Goal: Task Accomplishment & Management: Manage account settings

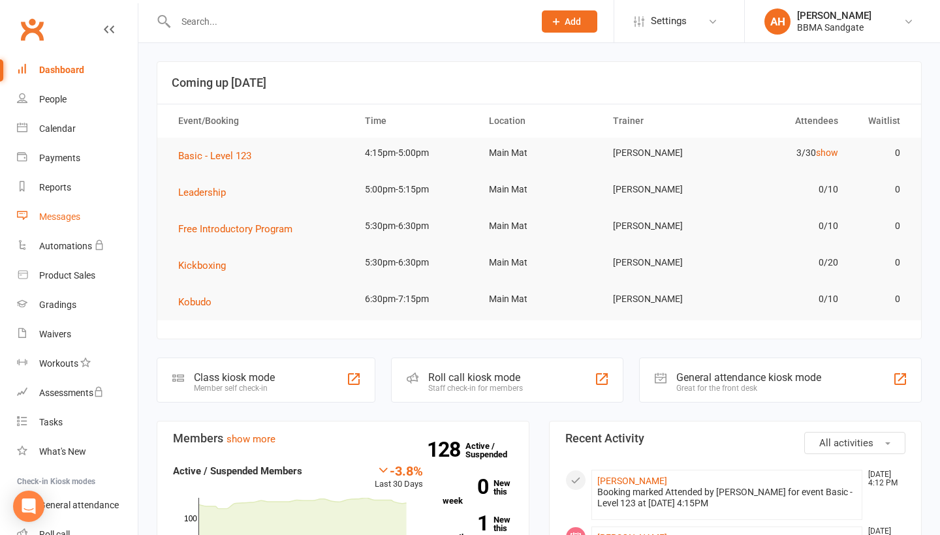
click at [91, 221] on link "Messages" at bounding box center [77, 216] width 121 height 29
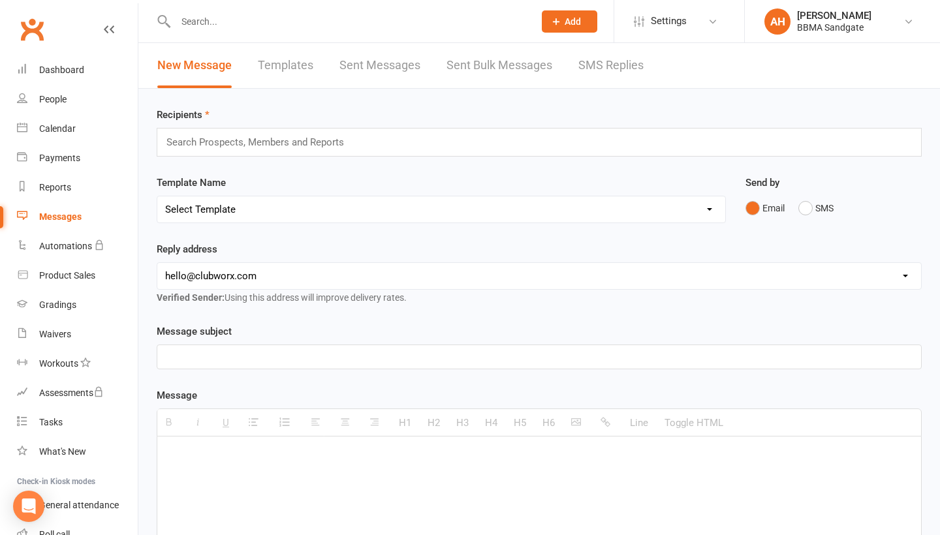
click at [619, 74] on link "SMS Replies" at bounding box center [610, 65] width 65 height 45
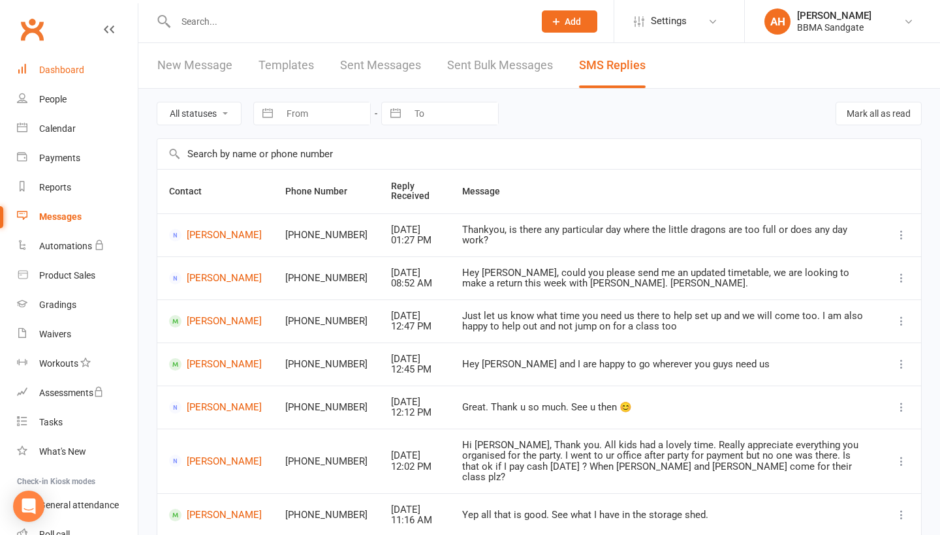
click at [117, 64] on link "Dashboard" at bounding box center [77, 69] width 121 height 29
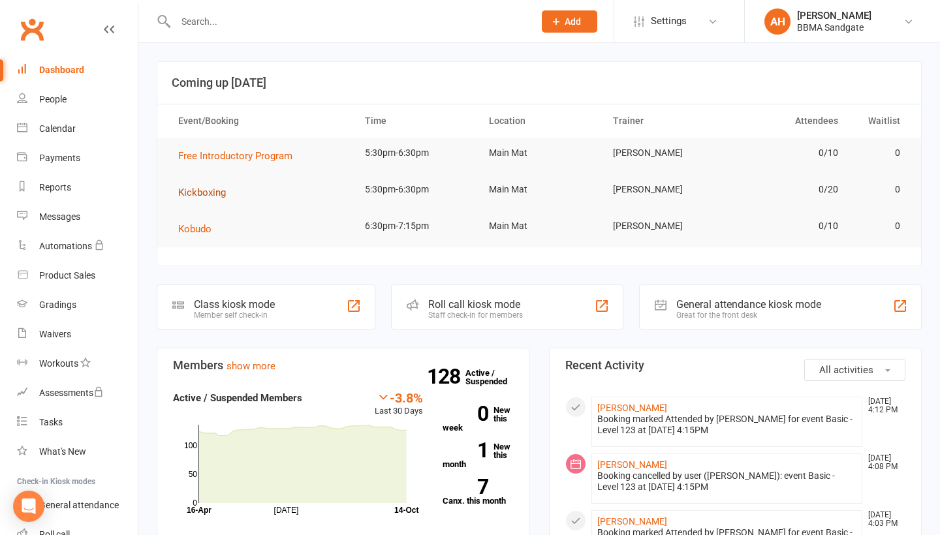
click at [230, 199] on button "Kickboxing" at bounding box center [206, 193] width 57 height 16
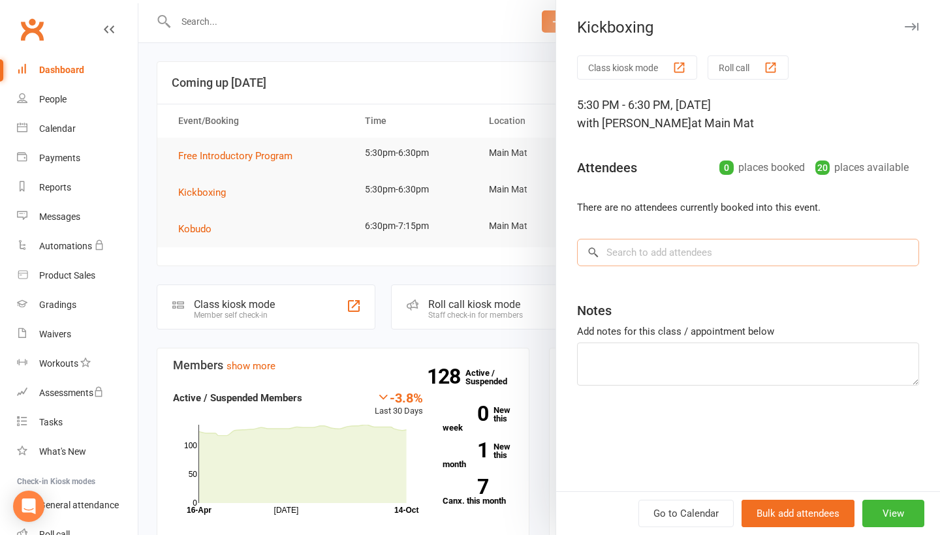
click at [684, 256] on input "search" at bounding box center [748, 252] width 342 height 27
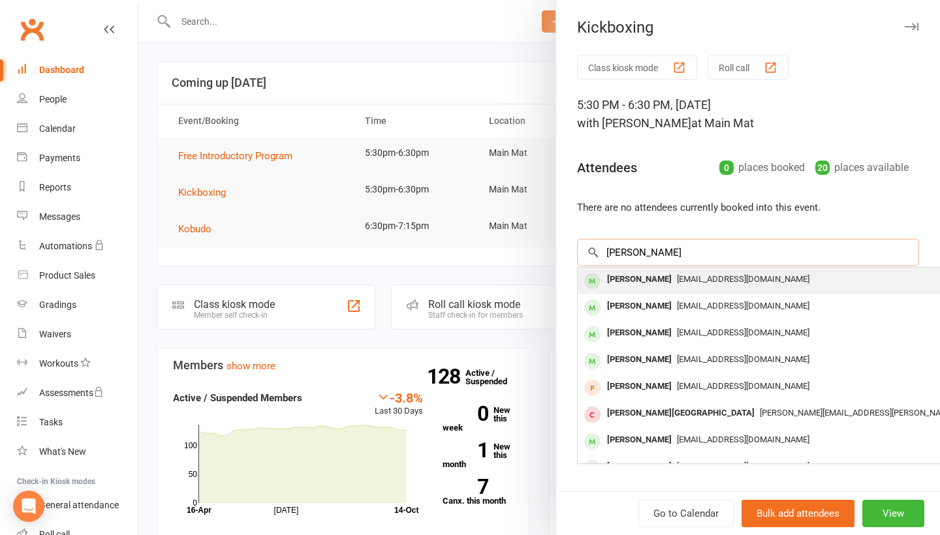
type input "[PERSON_NAME]"
click at [668, 287] on div "[PERSON_NAME]" at bounding box center [639, 279] width 75 height 19
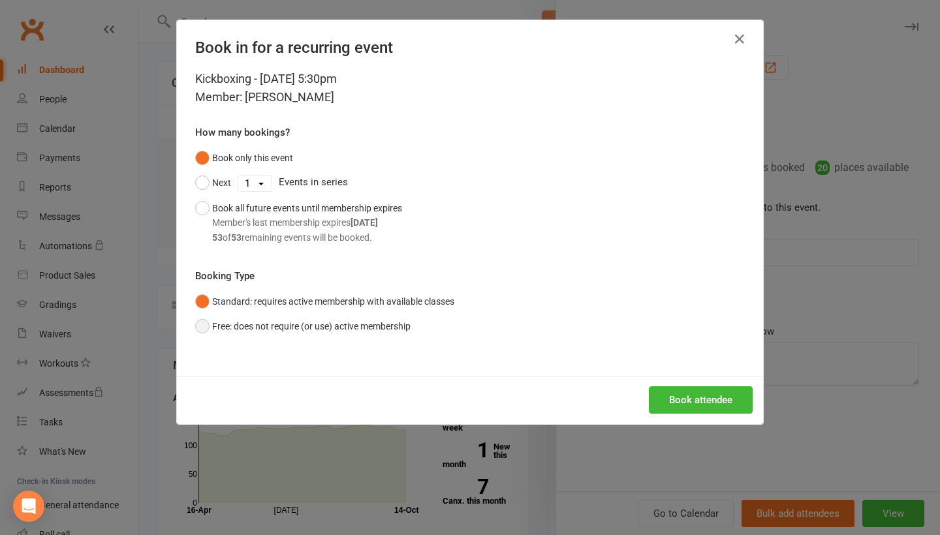
click at [367, 319] on button "Free: does not require (or use) active membership" at bounding box center [302, 326] width 215 height 25
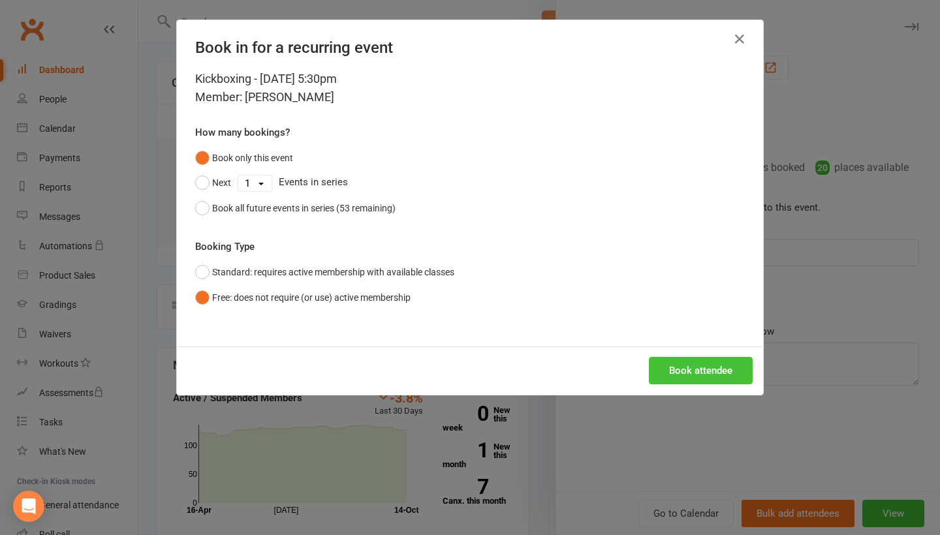
click at [699, 374] on button "Book attendee" at bounding box center [701, 370] width 104 height 27
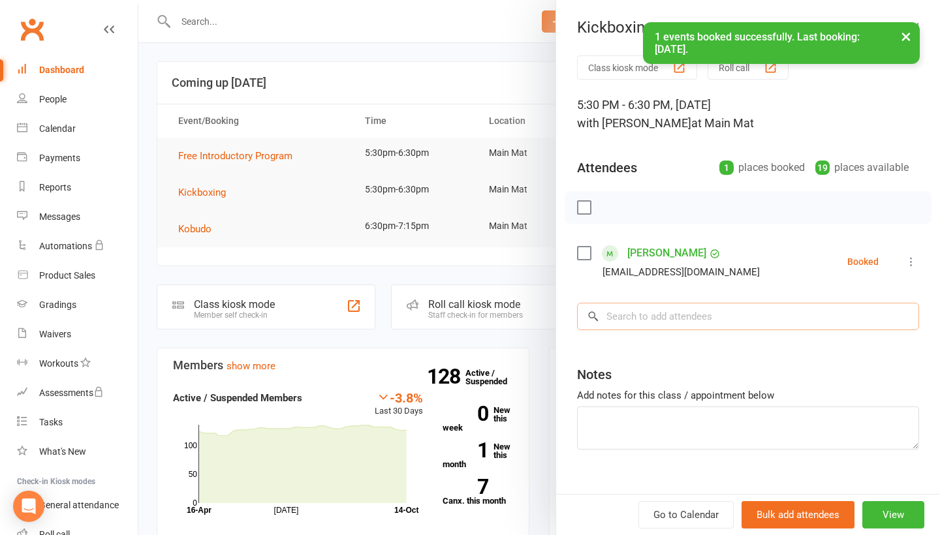
click at [681, 326] on input "search" at bounding box center [748, 316] width 342 height 27
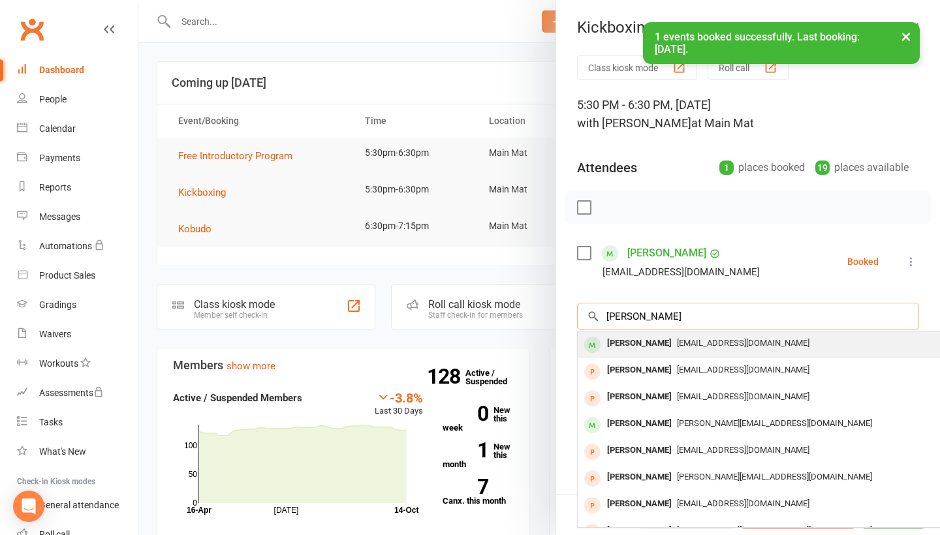
type input "[PERSON_NAME]"
click at [680, 353] on div "[EMAIL_ADDRESS][DOMAIN_NAME]" at bounding box center [773, 343] width 380 height 19
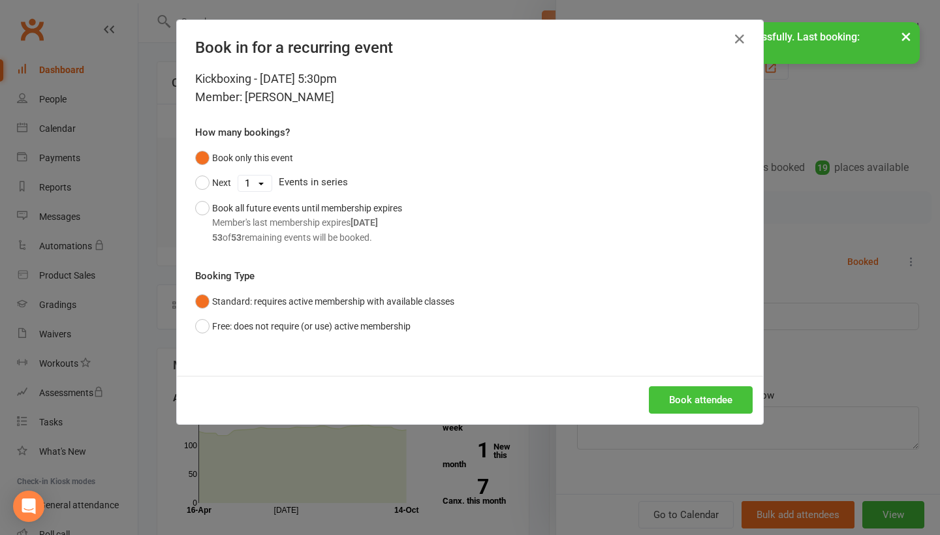
click at [684, 399] on button "Book attendee" at bounding box center [701, 399] width 104 height 27
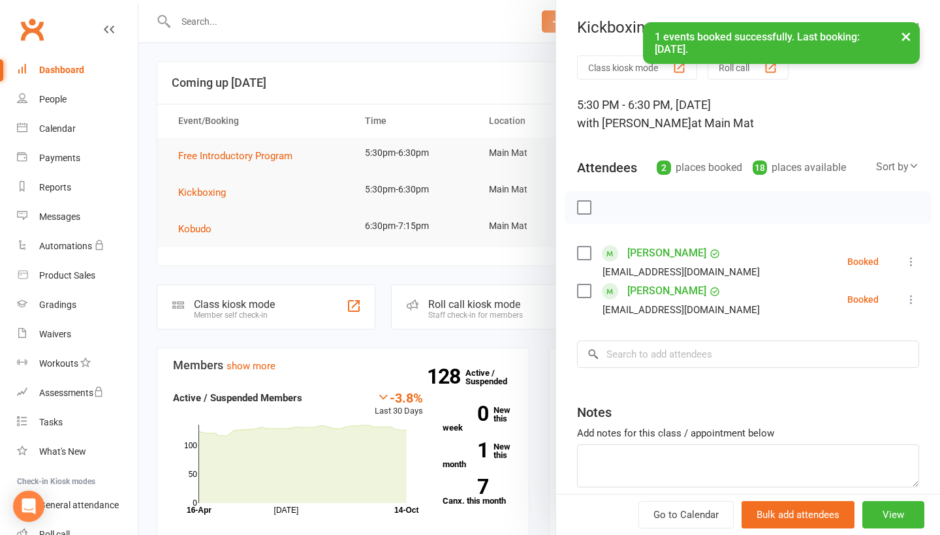
click at [909, 268] on icon at bounding box center [911, 261] width 13 height 13
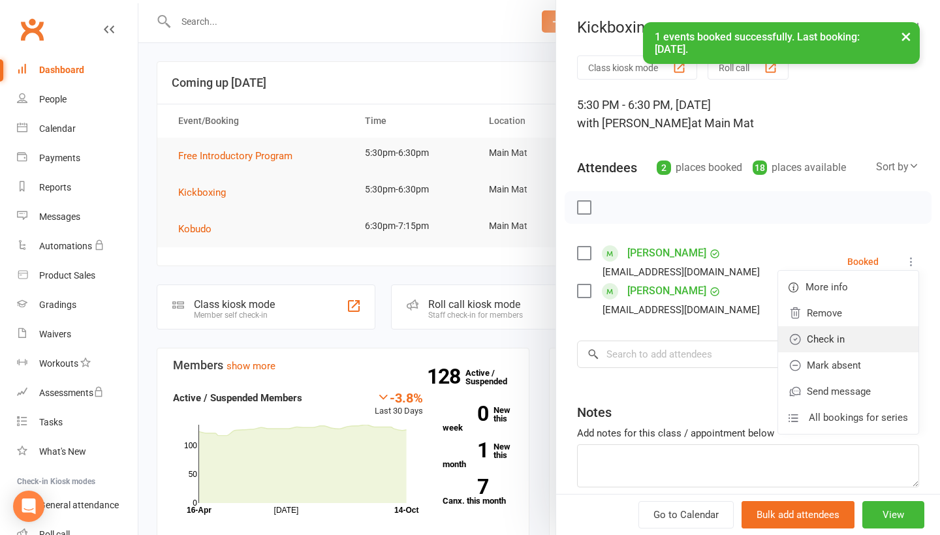
click at [858, 349] on link "Check in" at bounding box center [848, 339] width 140 height 26
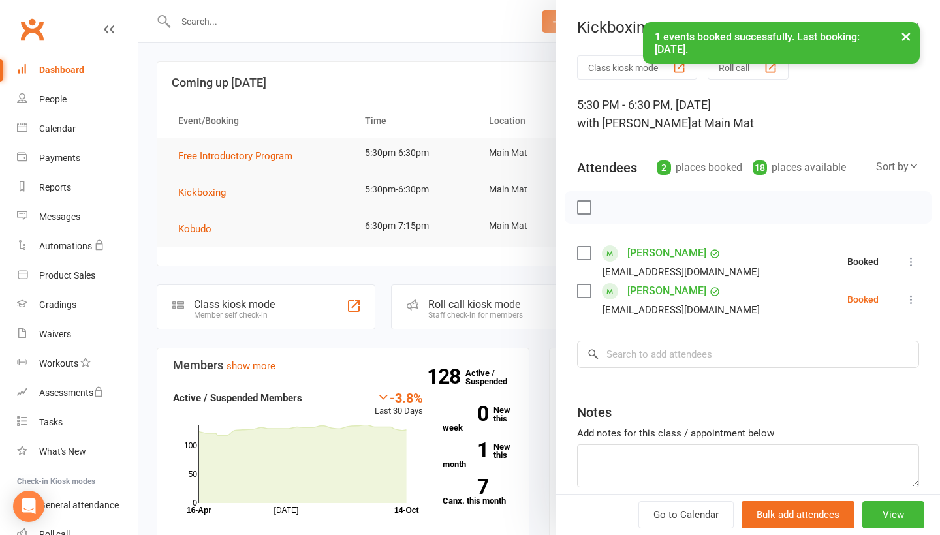
click at [912, 301] on icon at bounding box center [911, 299] width 13 height 13
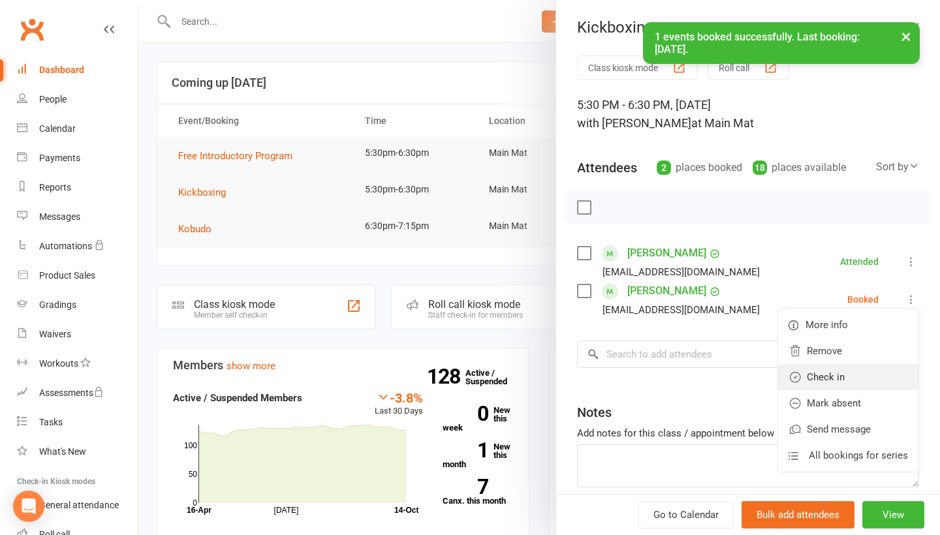
click at [860, 373] on link "Check in" at bounding box center [848, 377] width 140 height 26
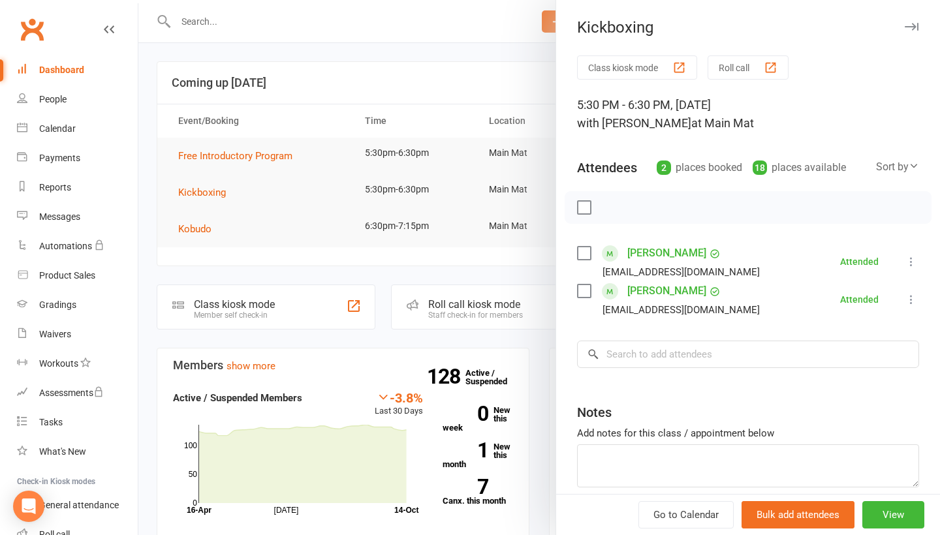
click at [499, 47] on div at bounding box center [539, 267] width 802 height 535
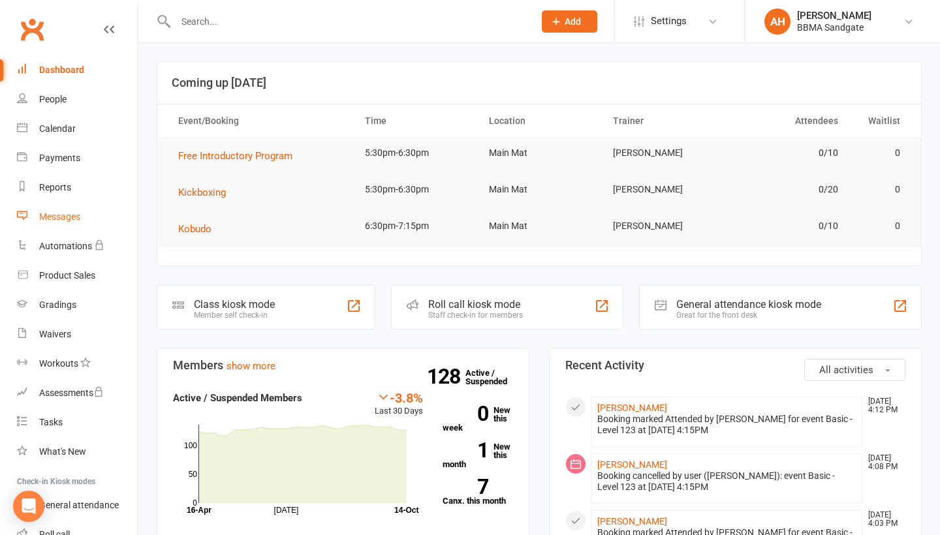
click at [107, 211] on link "Messages" at bounding box center [77, 216] width 121 height 29
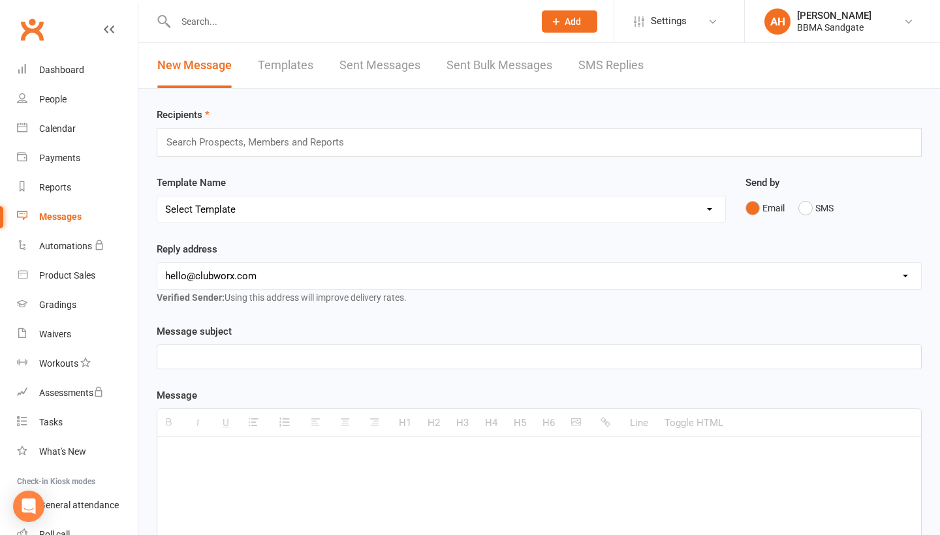
click at [646, 70] on div "New Message Templates Sent Messages Sent Bulk Messages SMS Replies" at bounding box center [400, 65] width 524 height 45
click at [614, 68] on link "SMS Replies" at bounding box center [610, 65] width 65 height 45
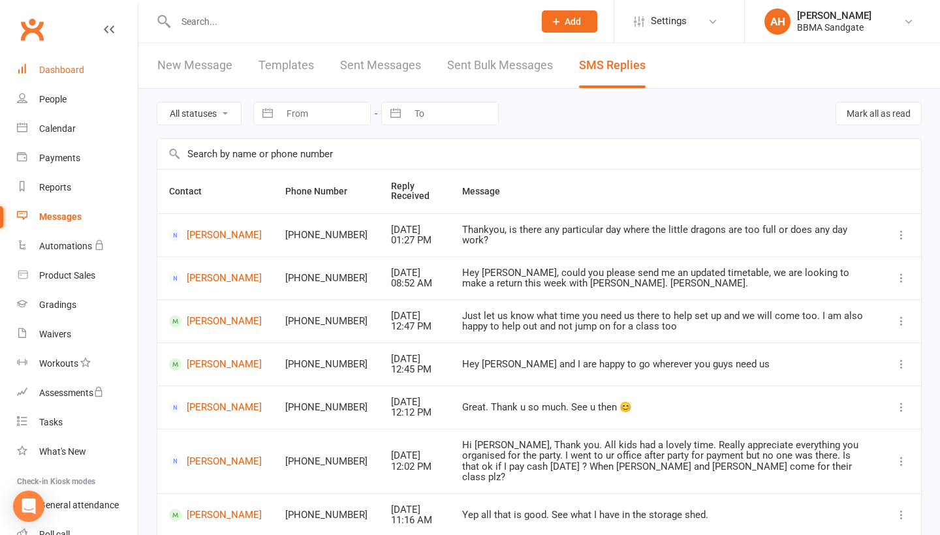
click at [88, 76] on link "Dashboard" at bounding box center [77, 69] width 121 height 29
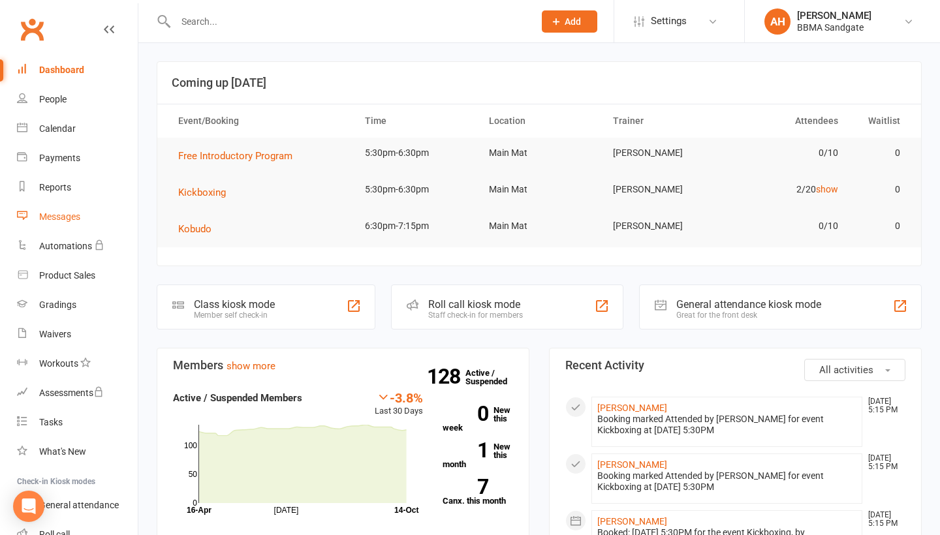
click at [102, 221] on link "Messages" at bounding box center [77, 216] width 121 height 29
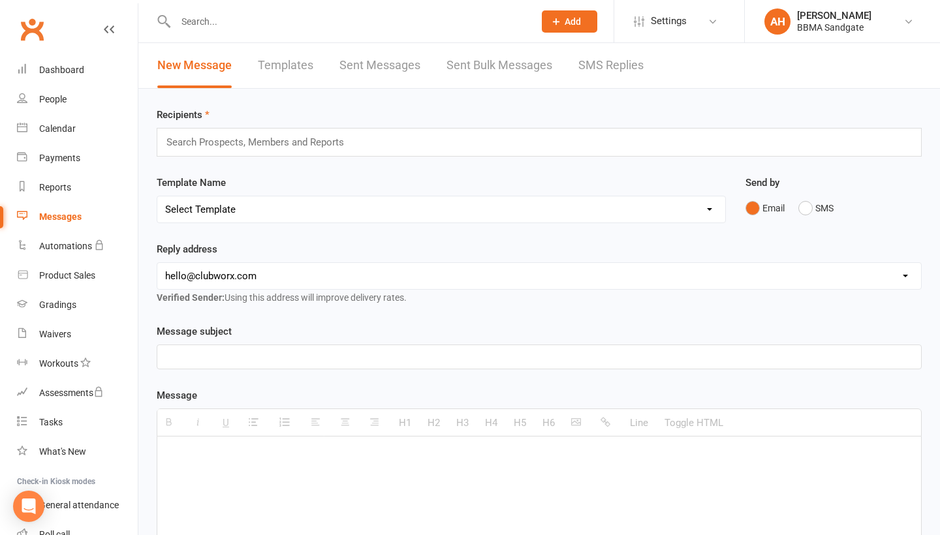
click at [599, 69] on link "SMS Replies" at bounding box center [610, 65] width 65 height 45
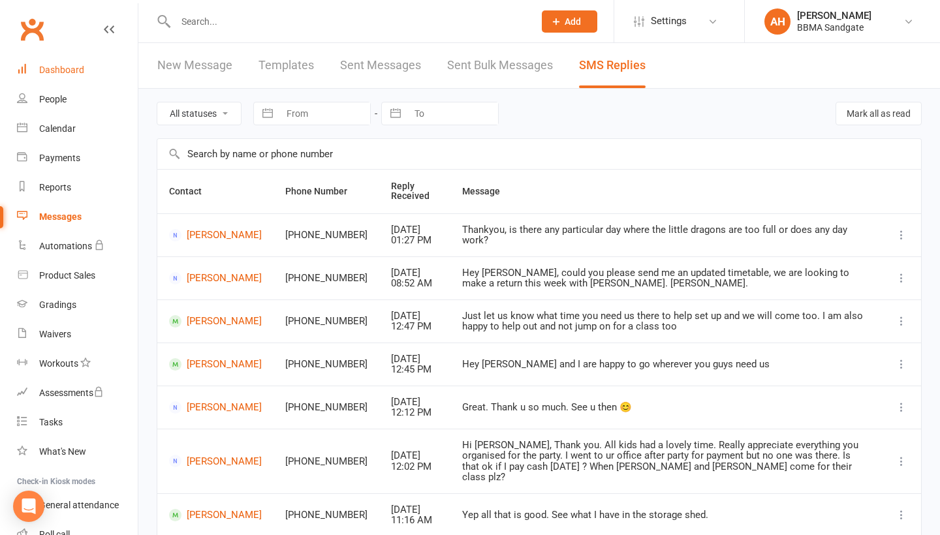
click at [79, 74] on div "Dashboard" at bounding box center [61, 70] width 45 height 10
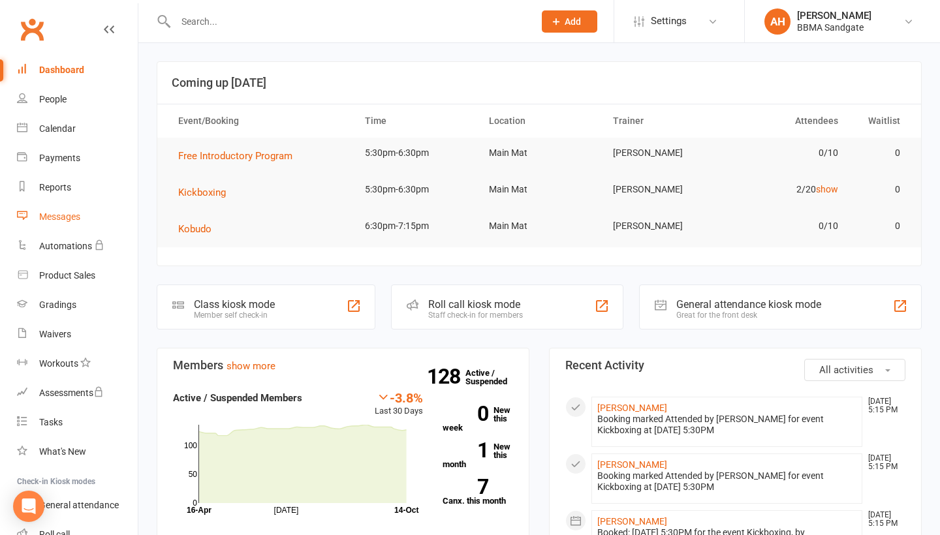
click at [95, 210] on link "Messages" at bounding box center [77, 216] width 121 height 29
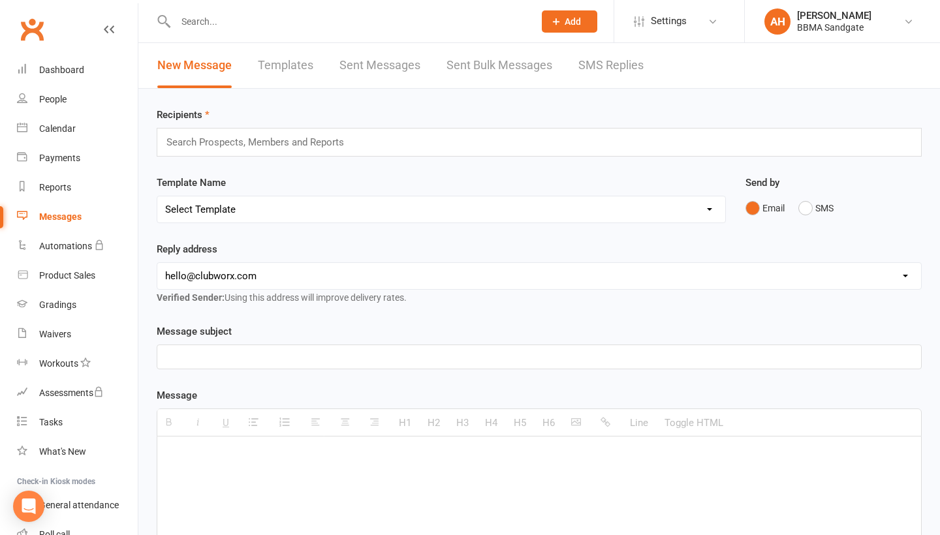
click at [617, 69] on link "SMS Replies" at bounding box center [610, 65] width 65 height 45
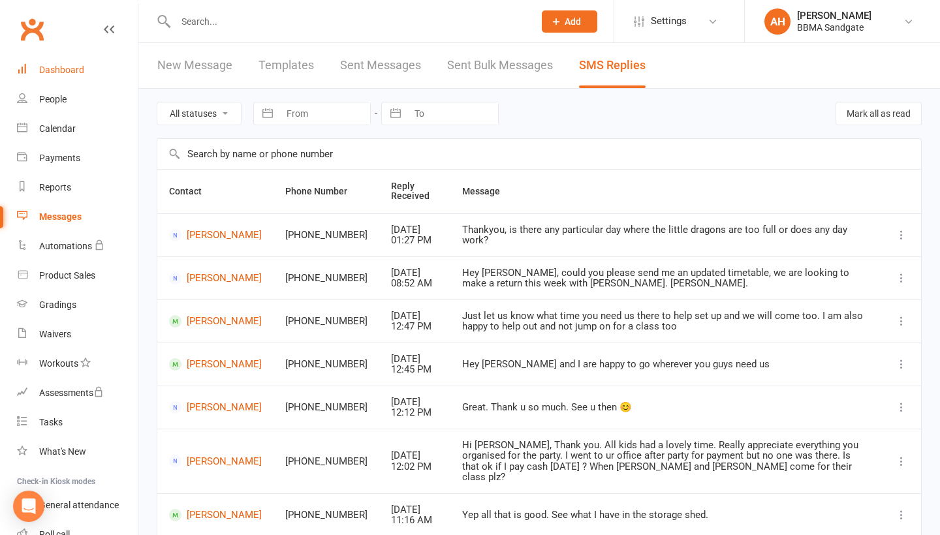
click at [70, 71] on div "Dashboard" at bounding box center [61, 70] width 45 height 10
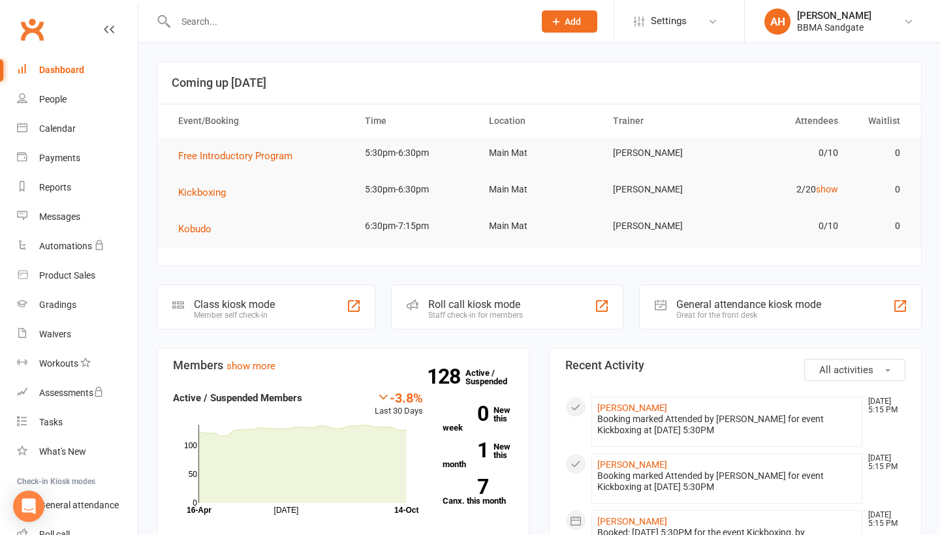
click at [219, 19] on input "text" at bounding box center [348, 21] width 353 height 18
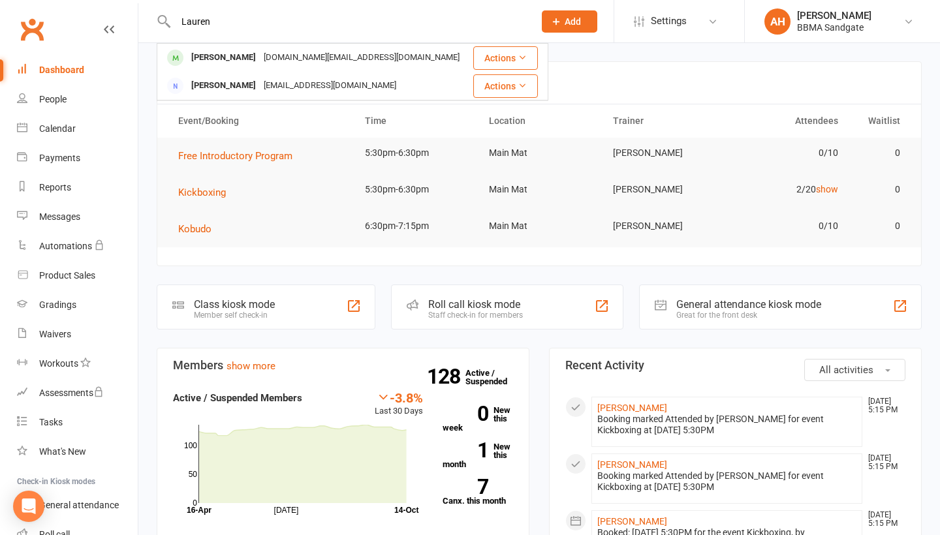
type input "Lauren"
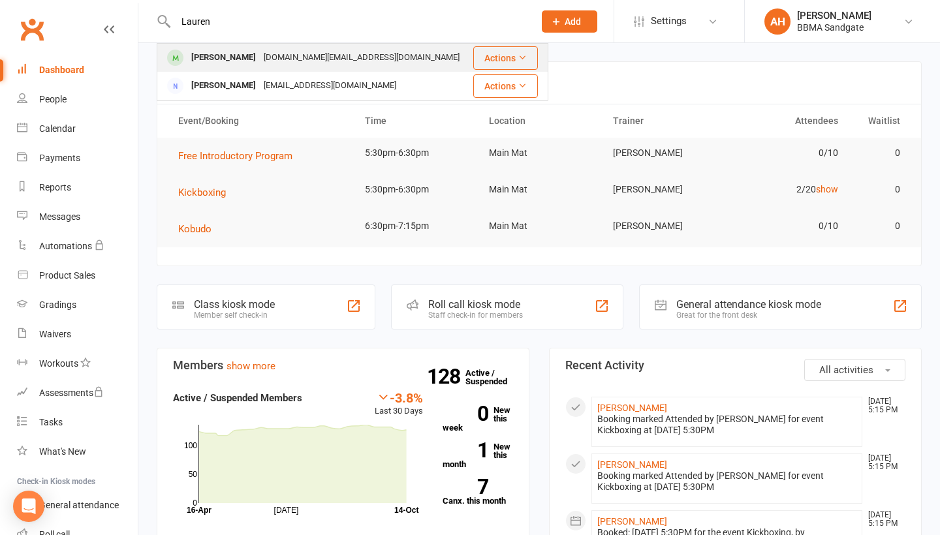
drag, startPoint x: 220, startPoint y: 42, endPoint x: 221, endPoint y: 54, distance: 11.1
click at [221, 54] on div "[PERSON_NAME]" at bounding box center [223, 57] width 72 height 19
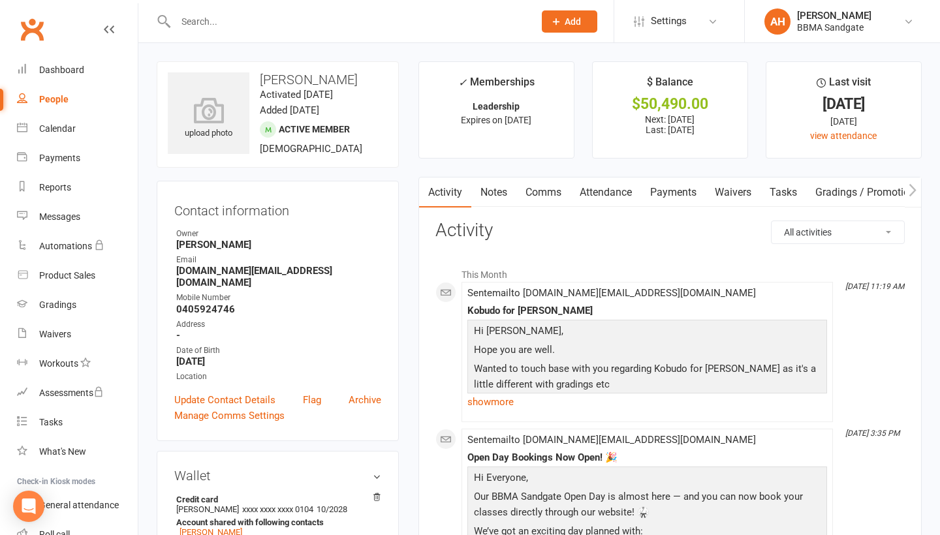
scroll to position [45, 0]
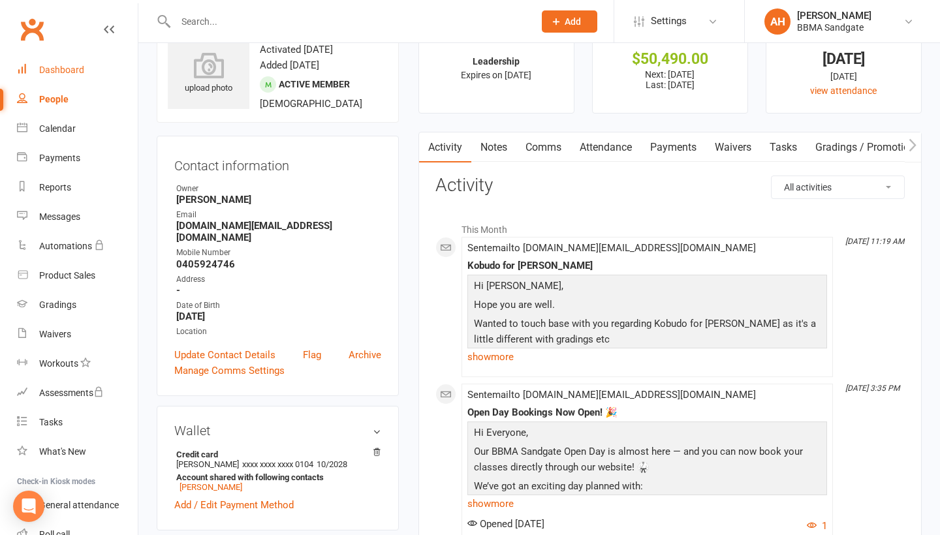
click at [82, 65] on div "Dashboard" at bounding box center [61, 70] width 45 height 10
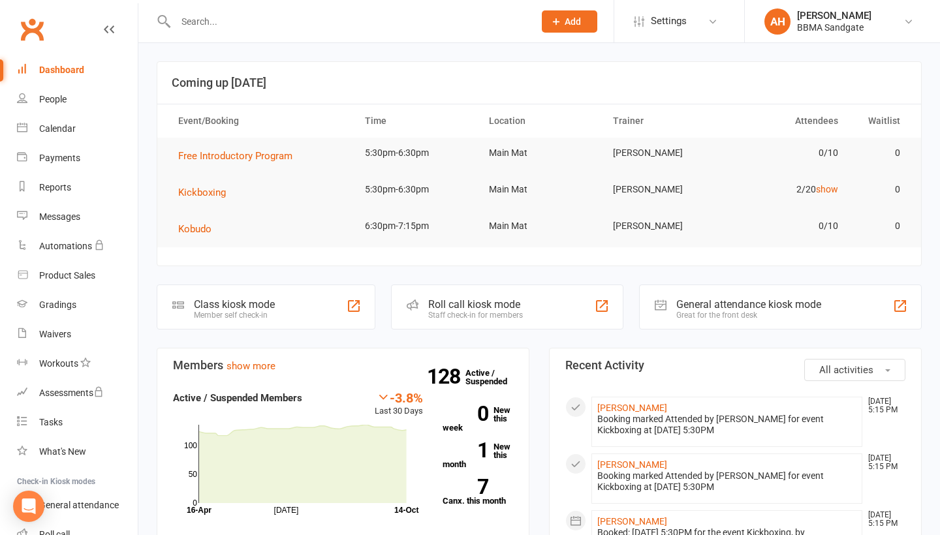
click at [235, 25] on input "text" at bounding box center [348, 21] width 353 height 18
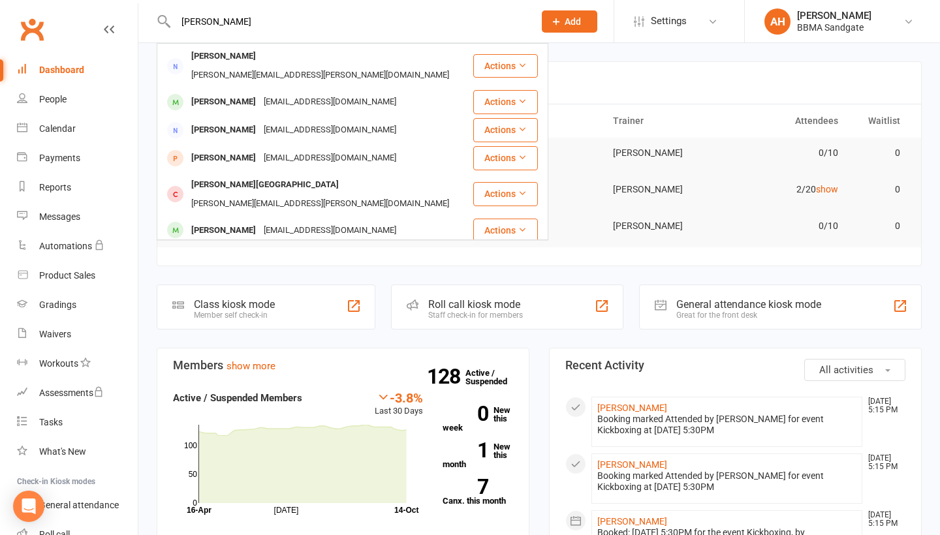
type input "[PERSON_NAME]"
drag, startPoint x: 235, startPoint y: 25, endPoint x: 230, endPoint y: 202, distance: 176.3
click at [230, 221] on div "[PERSON_NAME]" at bounding box center [223, 230] width 72 height 19
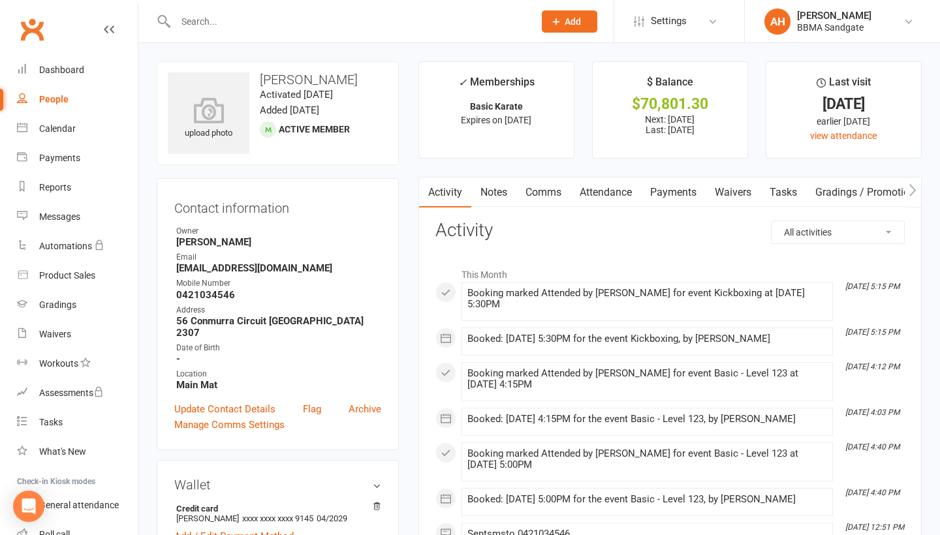
click at [675, 192] on link "Payments" at bounding box center [673, 193] width 65 height 30
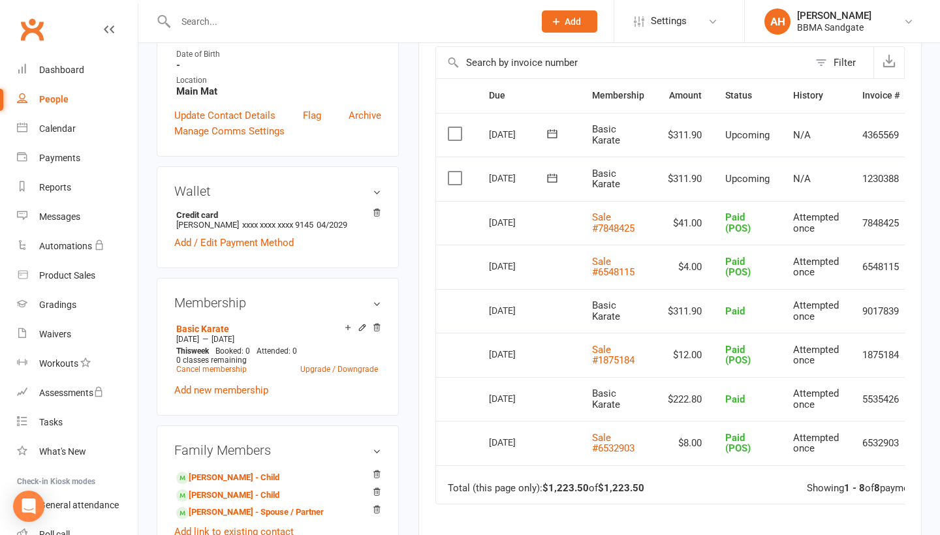
scroll to position [294, 0]
click at [362, 323] on icon at bounding box center [362, 327] width 9 height 9
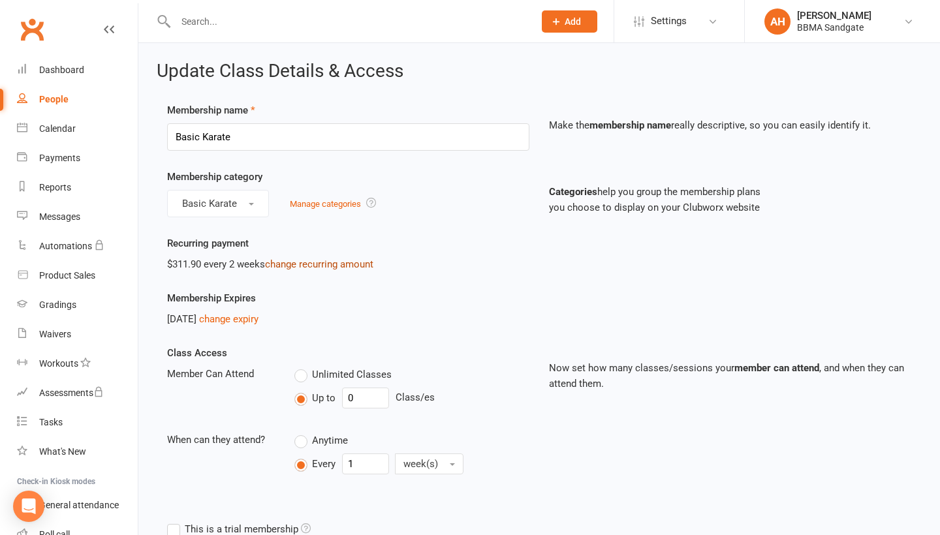
click at [300, 269] on link "change recurring amount" at bounding box center [319, 264] width 108 height 12
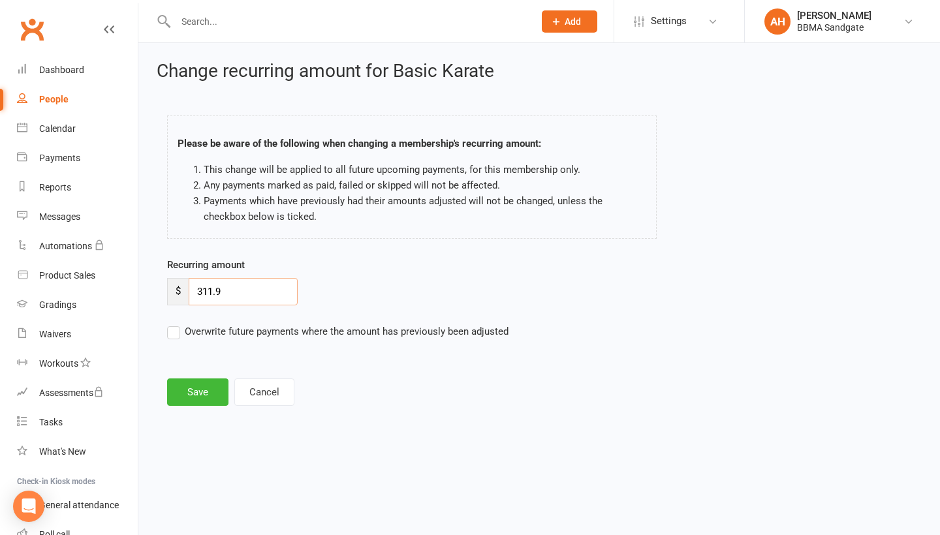
click at [212, 297] on input "311.9" at bounding box center [243, 291] width 109 height 27
click at [242, 302] on input "343.9" at bounding box center [243, 291] width 109 height 27
type input "343.40"
click at [172, 339] on label "Overwrite future payments where the amount has previously been adjusted" at bounding box center [337, 332] width 341 height 16
click at [172, 324] on input "Overwrite future payments where the amount has previously been adjusted" at bounding box center [337, 324] width 341 height 0
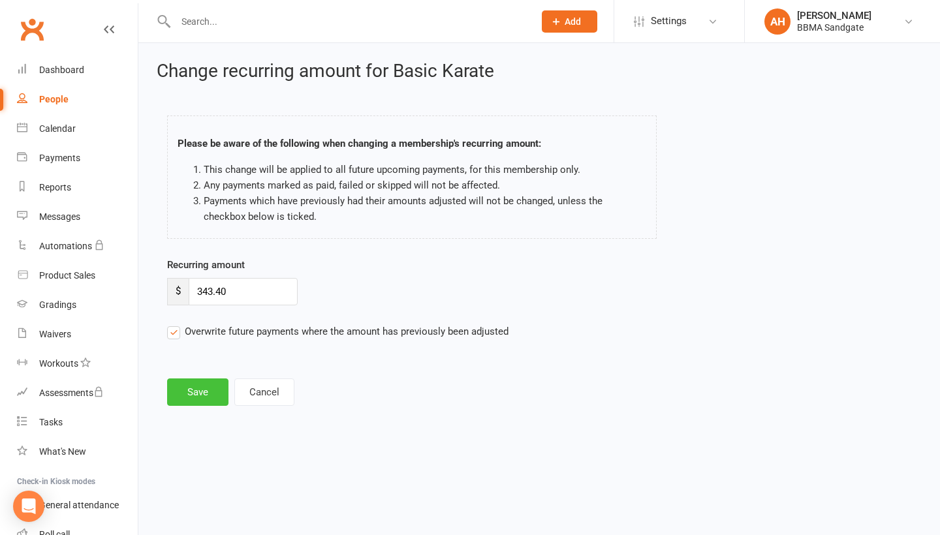
click at [193, 390] on button "Save" at bounding box center [197, 392] width 61 height 27
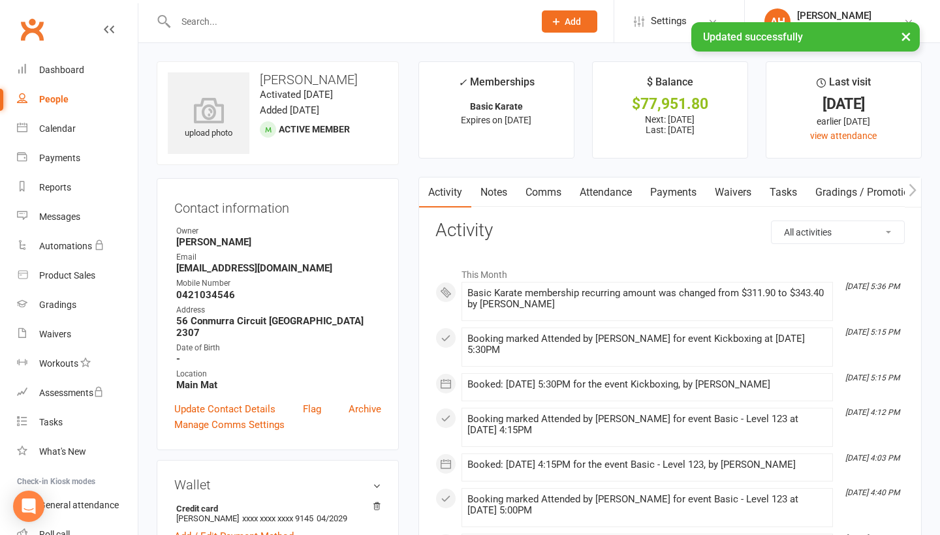
click at [674, 187] on link "Payments" at bounding box center [673, 193] width 65 height 30
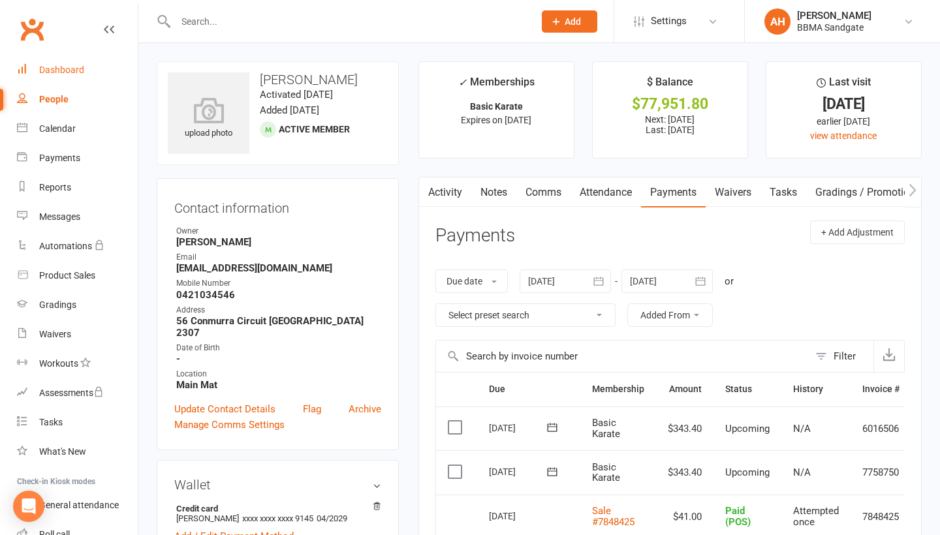
click at [75, 59] on link "Dashboard" at bounding box center [77, 69] width 121 height 29
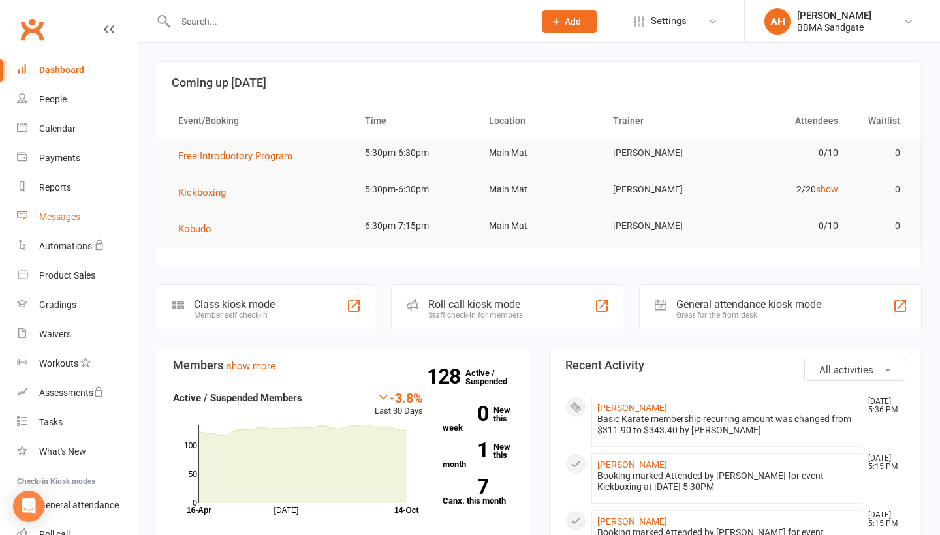
click at [87, 217] on link "Messages" at bounding box center [77, 216] width 121 height 29
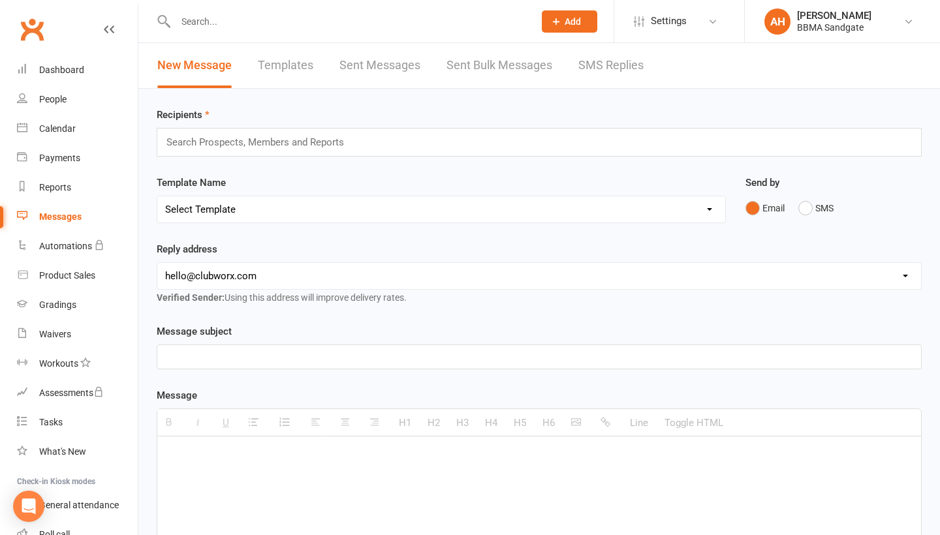
click at [625, 67] on link "SMS Replies" at bounding box center [610, 65] width 65 height 45
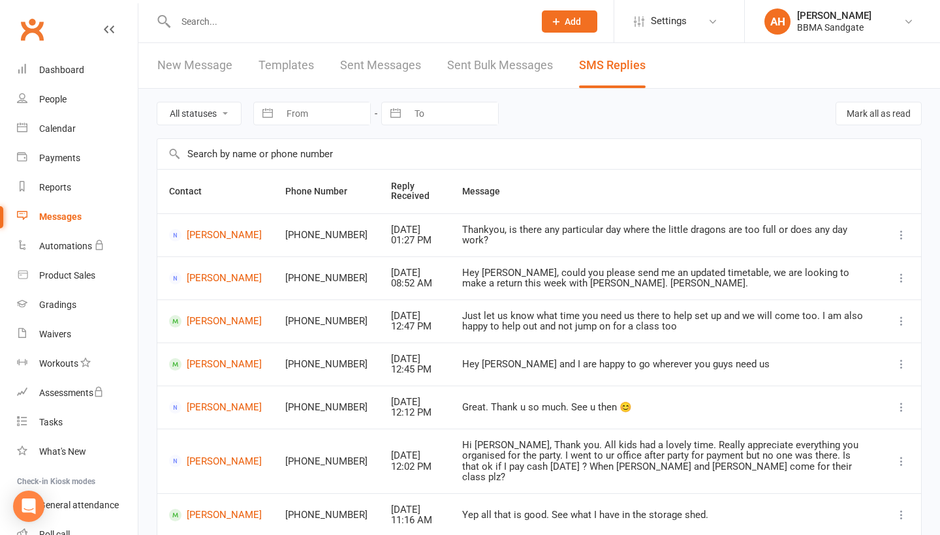
click at [96, 55] on div "Clubworx" at bounding box center [69, 37] width 138 height 48
click at [95, 68] on link "Dashboard" at bounding box center [77, 69] width 121 height 29
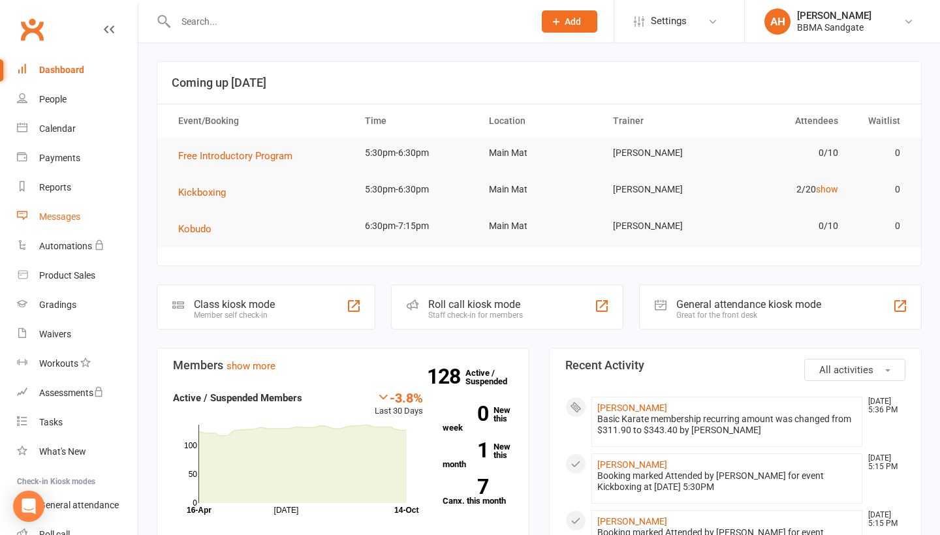
click at [97, 221] on link "Messages" at bounding box center [77, 216] width 121 height 29
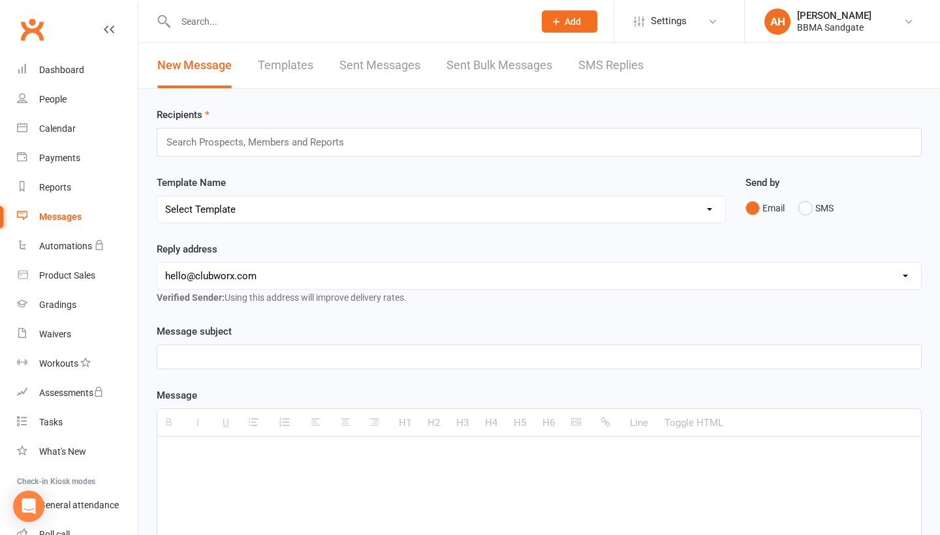
click at [594, 70] on link "SMS Replies" at bounding box center [610, 65] width 65 height 45
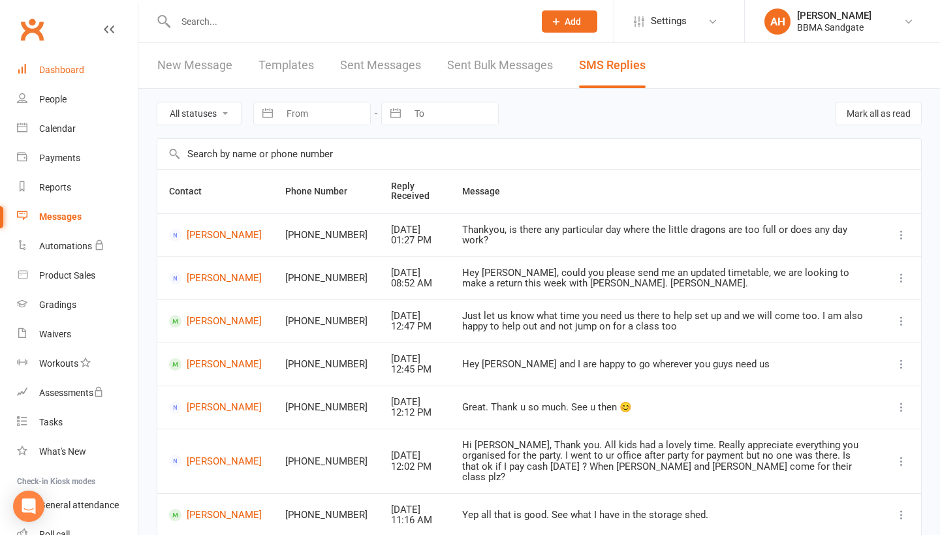
click at [86, 69] on link "Dashboard" at bounding box center [77, 69] width 121 height 29
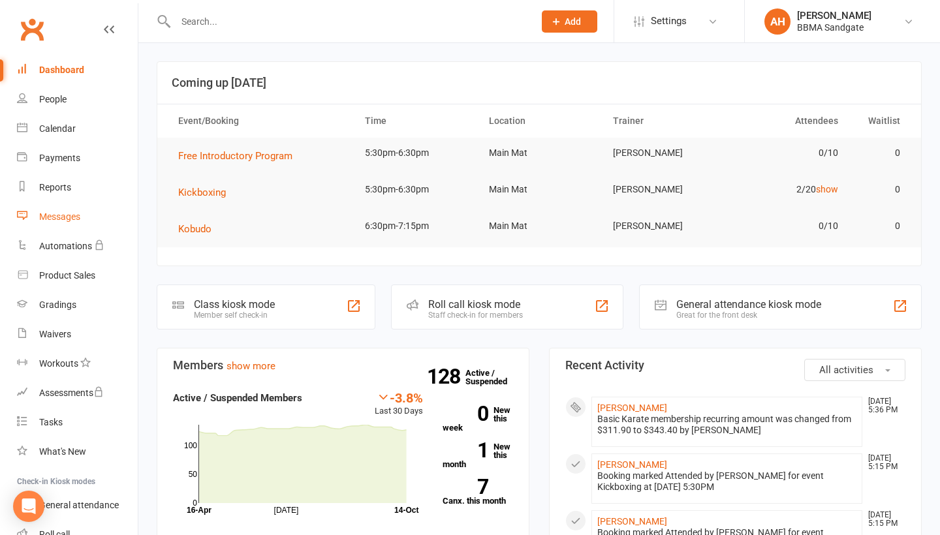
click at [72, 228] on link "Messages" at bounding box center [77, 216] width 121 height 29
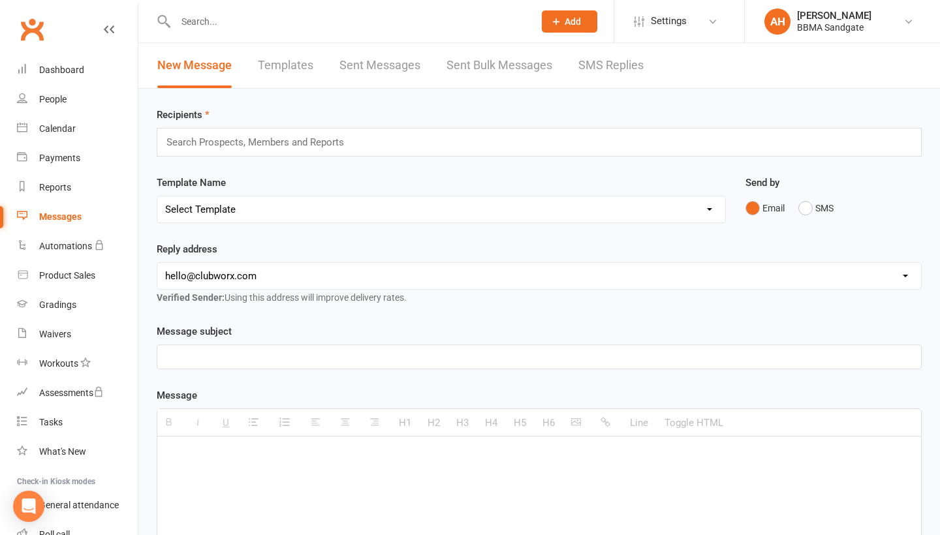
click at [600, 72] on link "SMS Replies" at bounding box center [610, 65] width 65 height 45
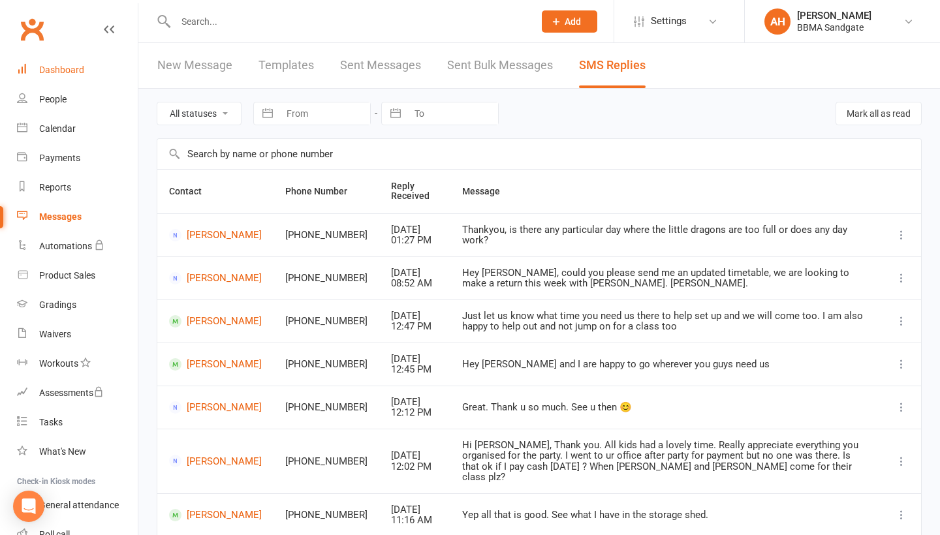
click at [117, 65] on link "Dashboard" at bounding box center [77, 69] width 121 height 29
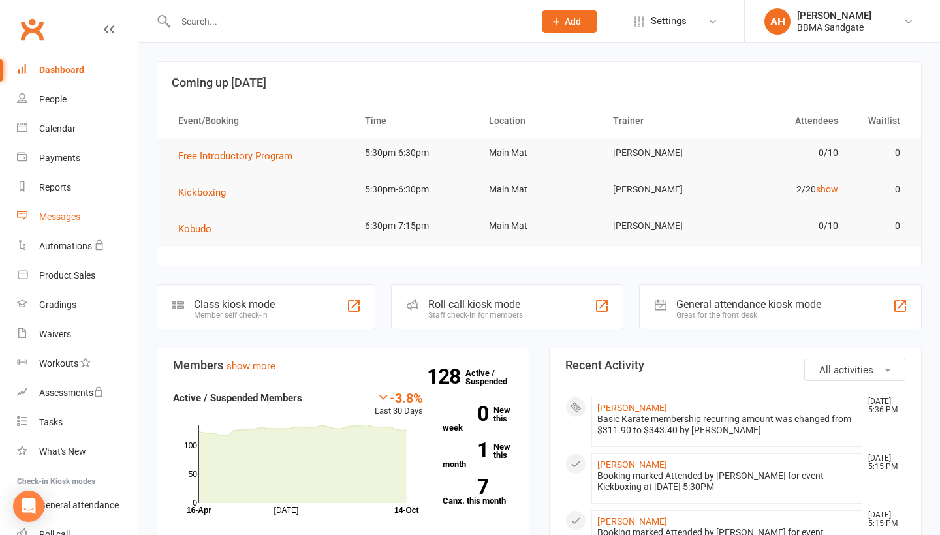
click at [74, 223] on link "Messages" at bounding box center [77, 216] width 121 height 29
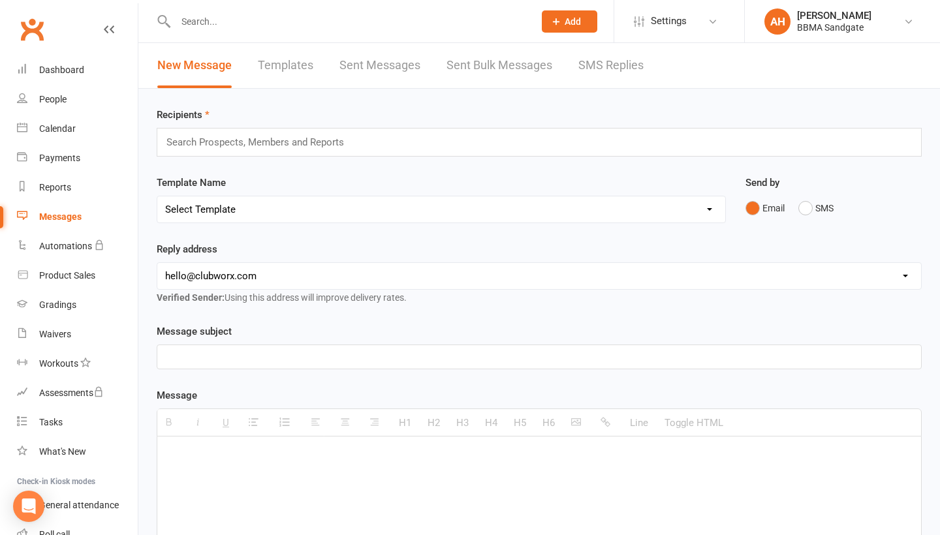
click at [598, 66] on link "SMS Replies" at bounding box center [610, 65] width 65 height 45
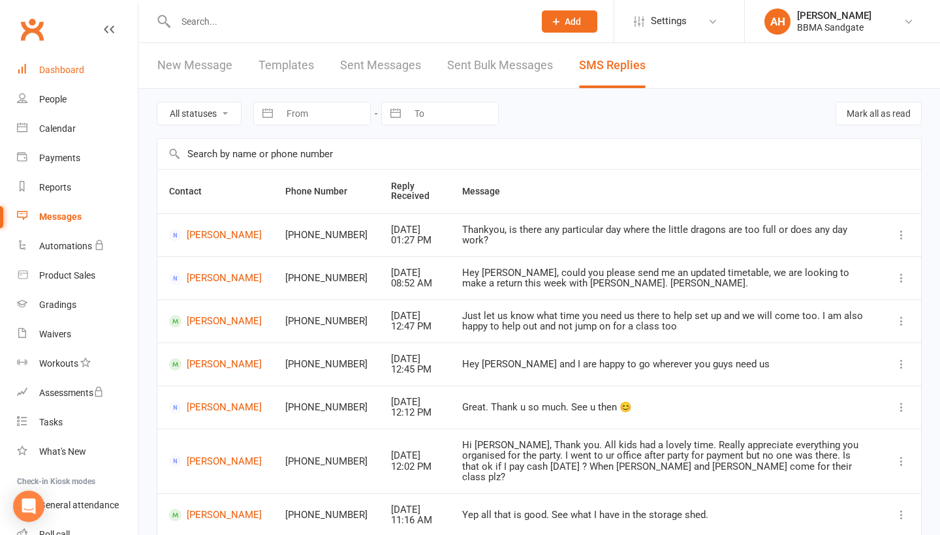
click at [101, 56] on link "Dashboard" at bounding box center [77, 69] width 121 height 29
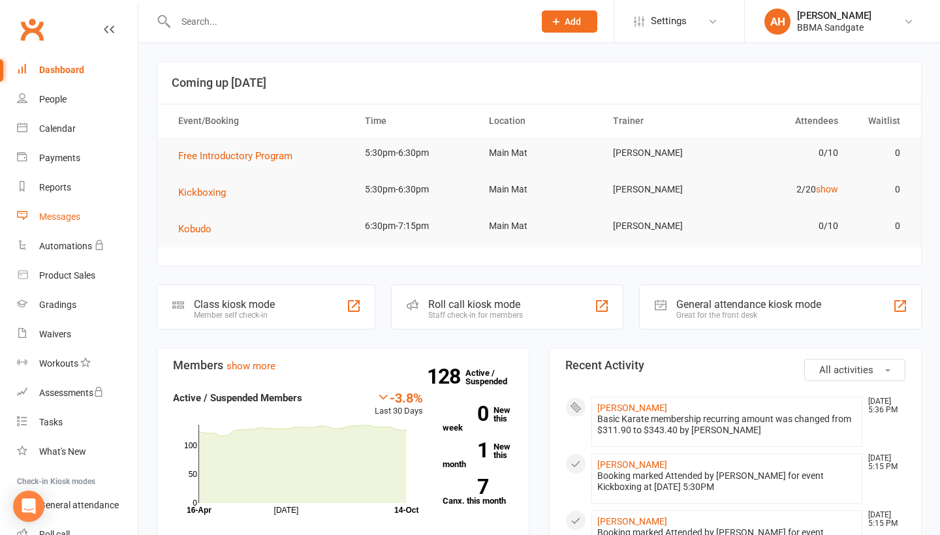
click at [84, 208] on link "Messages" at bounding box center [77, 216] width 121 height 29
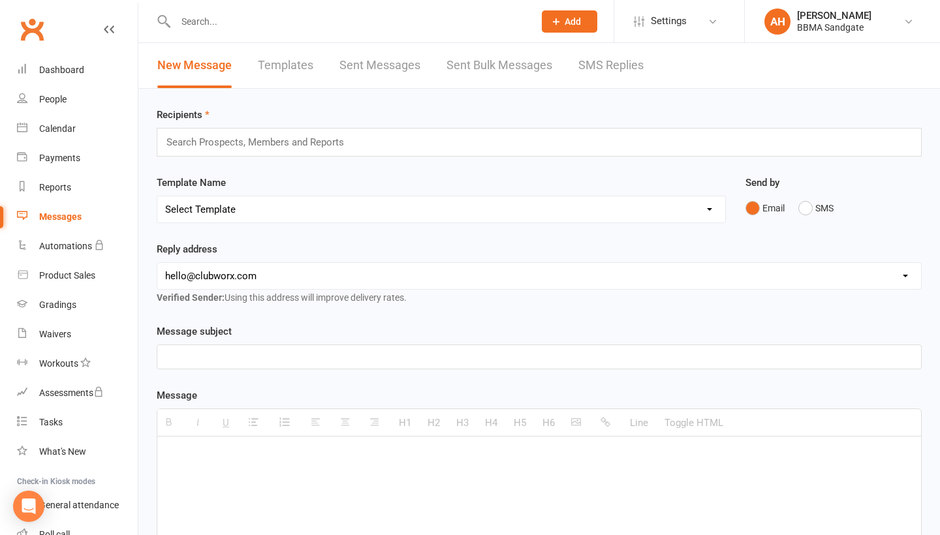
click at [601, 69] on link "SMS Replies" at bounding box center [610, 65] width 65 height 45
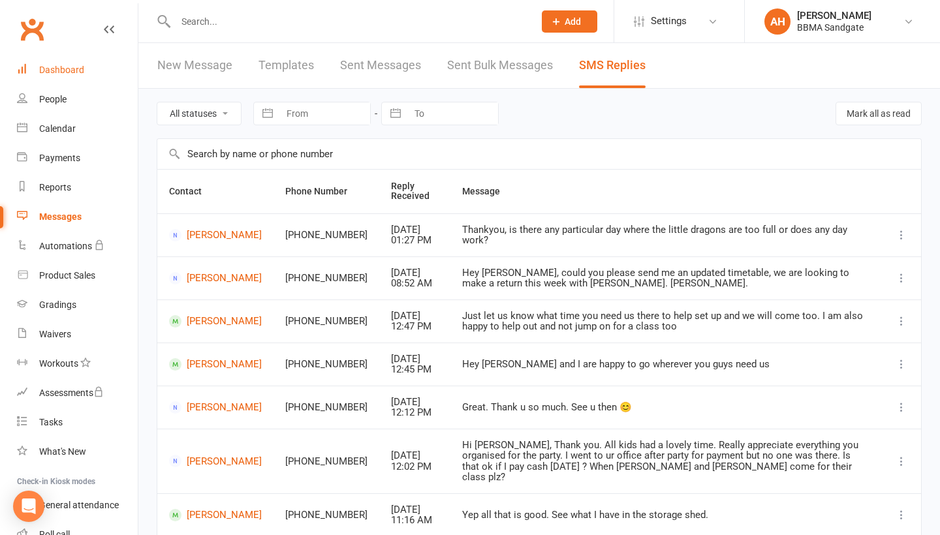
click at [105, 69] on link "Dashboard" at bounding box center [77, 69] width 121 height 29
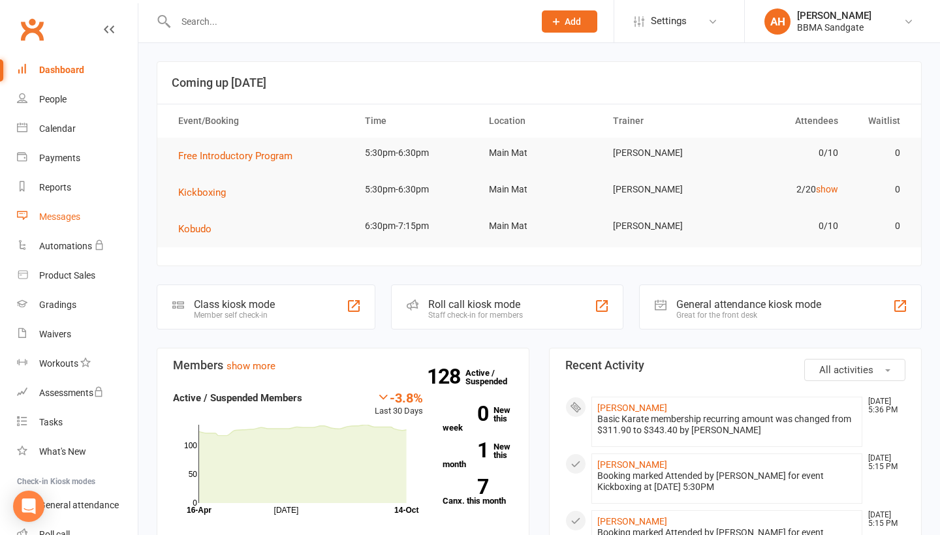
click at [126, 223] on link "Messages" at bounding box center [77, 216] width 121 height 29
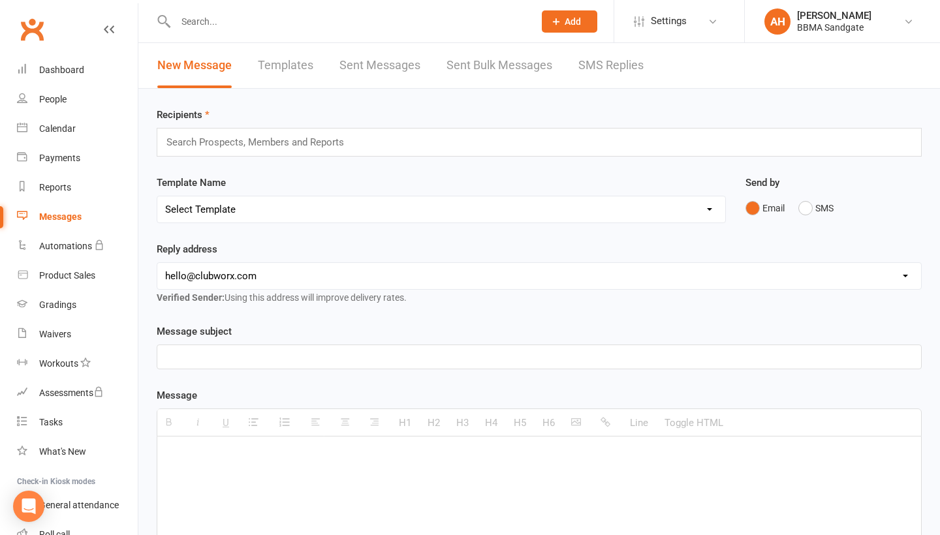
click at [591, 76] on link "SMS Replies" at bounding box center [610, 65] width 65 height 45
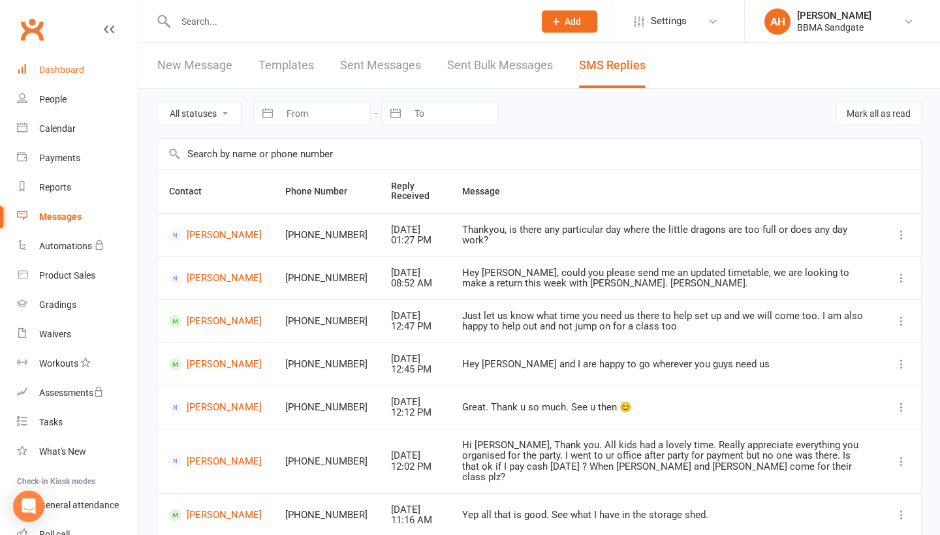
click at [101, 74] on link "Dashboard" at bounding box center [77, 69] width 121 height 29
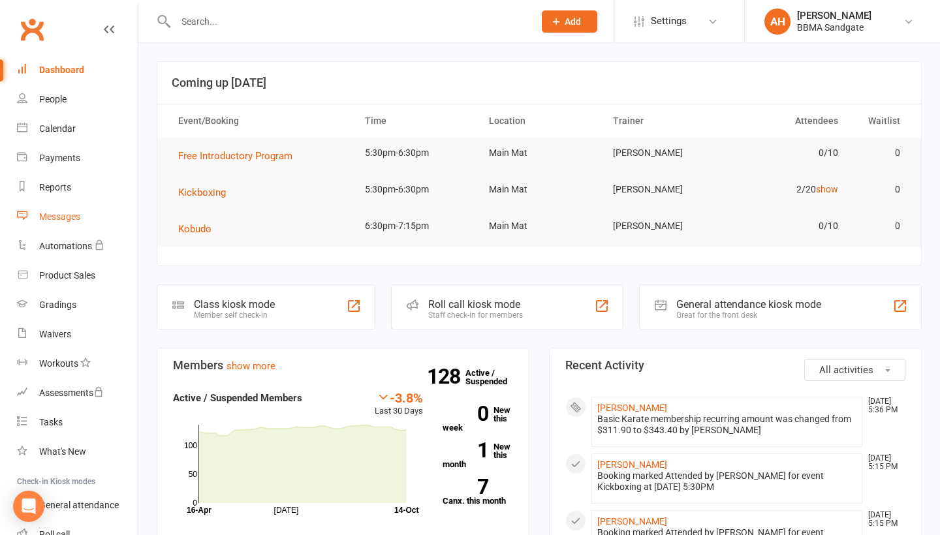
click at [104, 206] on link "Messages" at bounding box center [77, 216] width 121 height 29
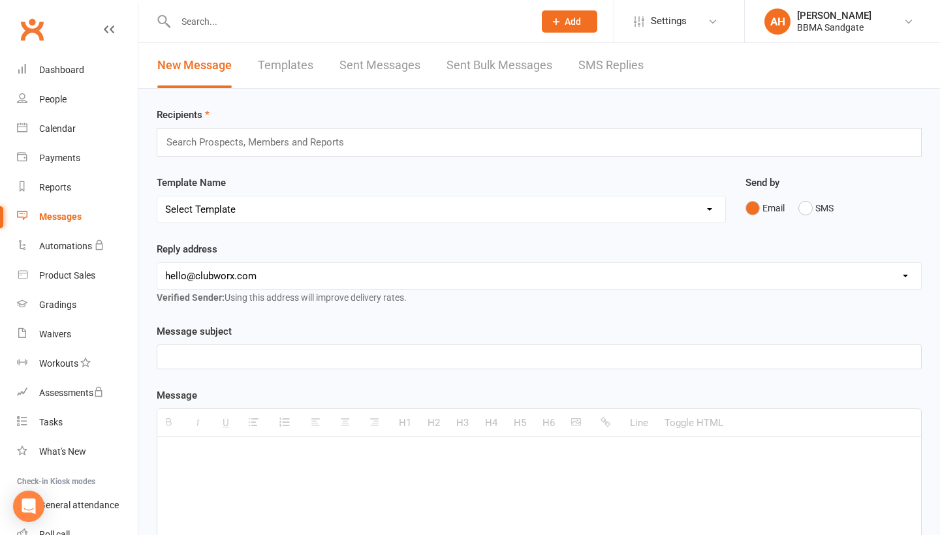
click at [644, 72] on div "New Message Templates Sent Messages Sent Bulk Messages SMS Replies" at bounding box center [400, 65] width 524 height 45
click at [623, 67] on link "SMS Replies" at bounding box center [610, 65] width 65 height 45
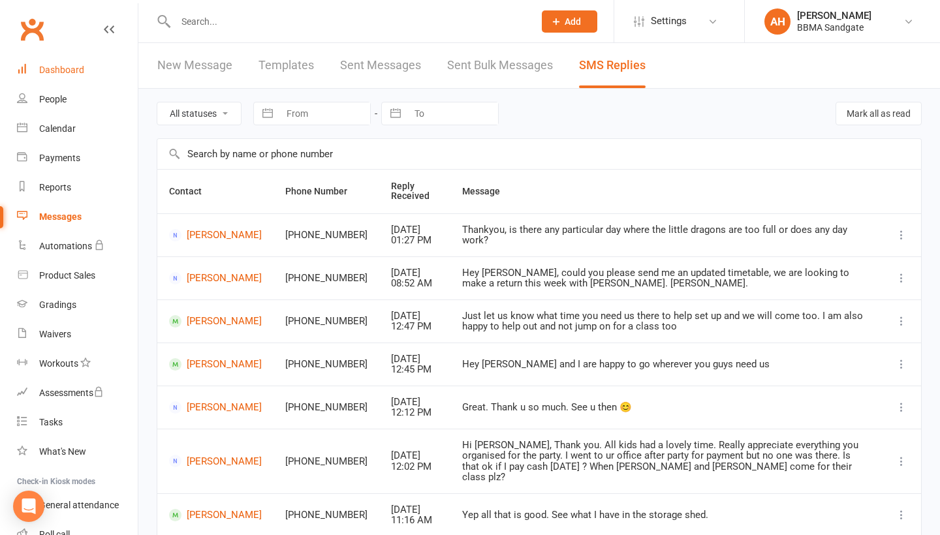
click at [37, 60] on link "Dashboard" at bounding box center [77, 69] width 121 height 29
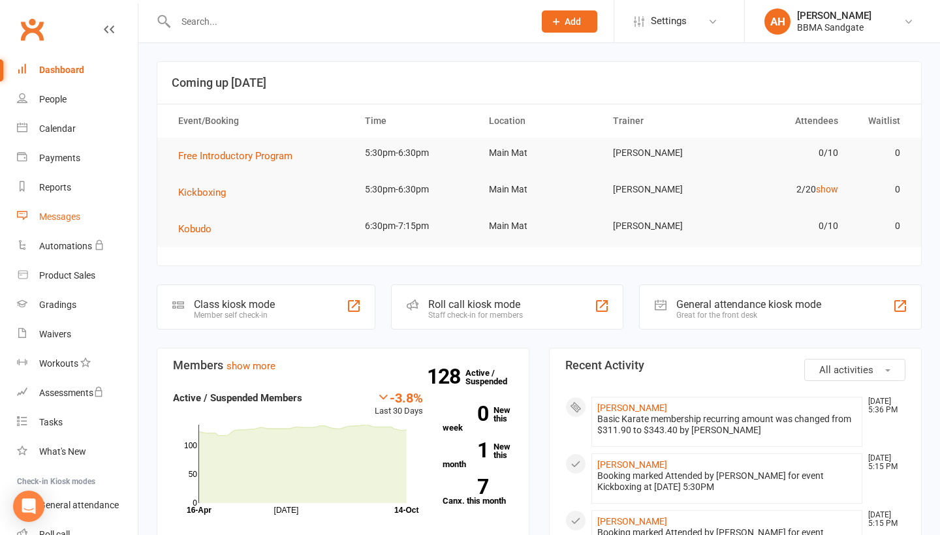
click at [90, 213] on link "Messages" at bounding box center [77, 216] width 121 height 29
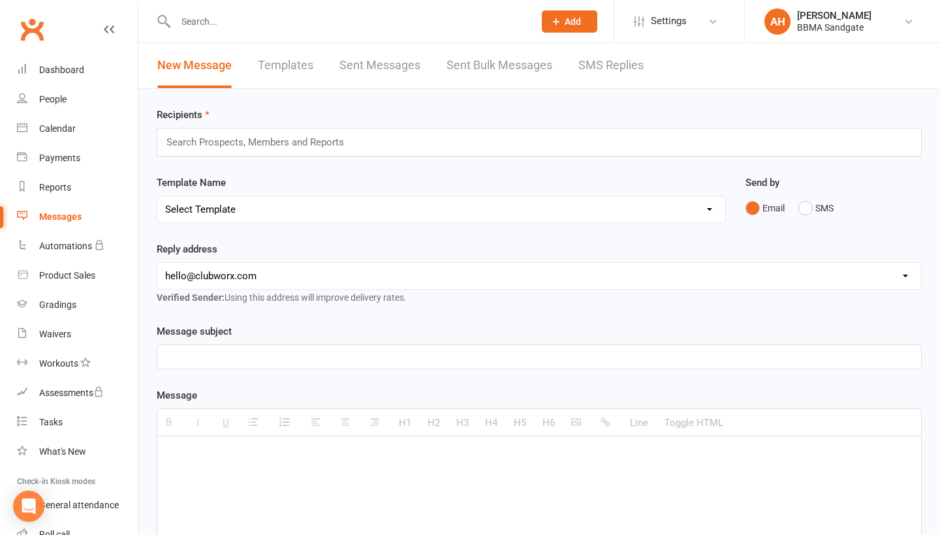
click at [601, 74] on link "SMS Replies" at bounding box center [610, 65] width 65 height 45
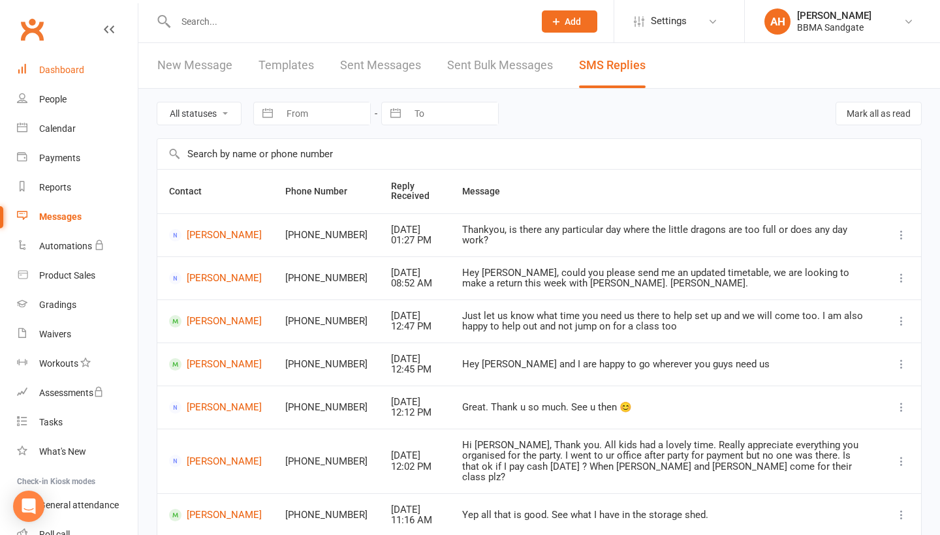
click at [66, 67] on div "Dashboard" at bounding box center [61, 70] width 45 height 10
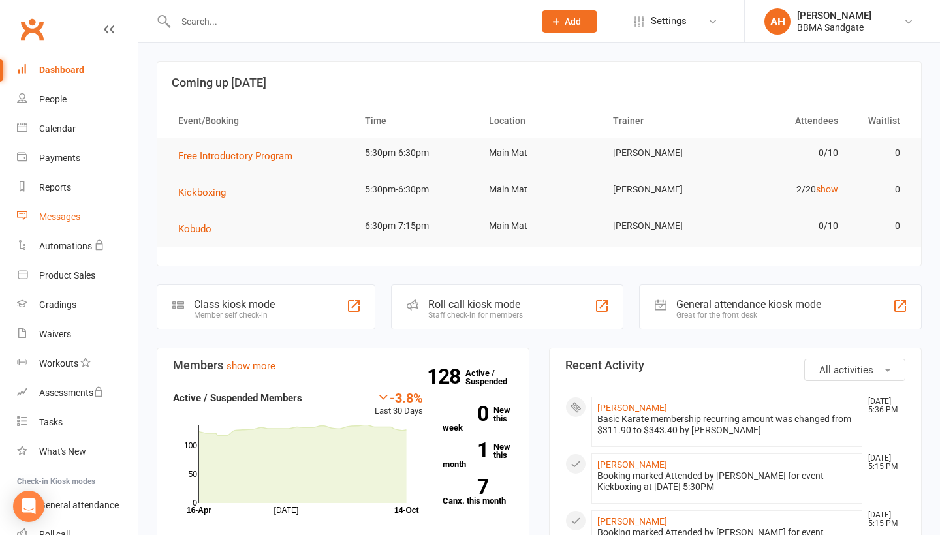
click at [110, 207] on link "Messages" at bounding box center [77, 216] width 121 height 29
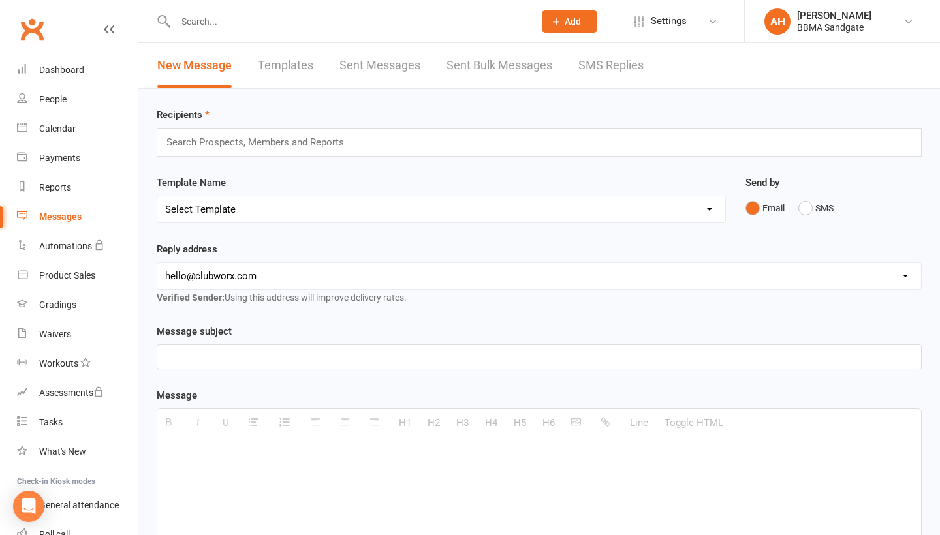
click at [574, 65] on div "New Message Templates Sent Messages Sent Bulk Messages SMS Replies" at bounding box center [400, 65] width 524 height 45
click at [589, 69] on link "SMS Replies" at bounding box center [610, 65] width 65 height 45
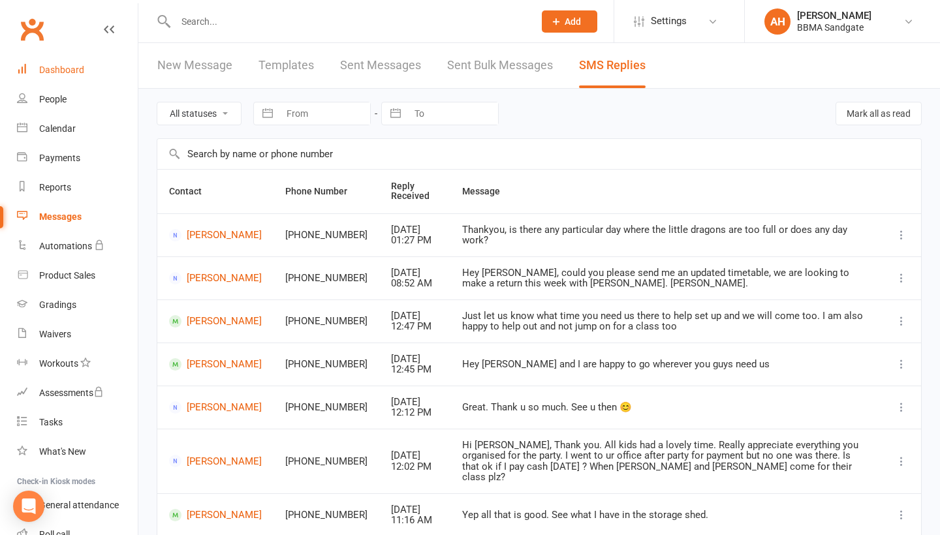
click at [89, 76] on link "Dashboard" at bounding box center [77, 69] width 121 height 29
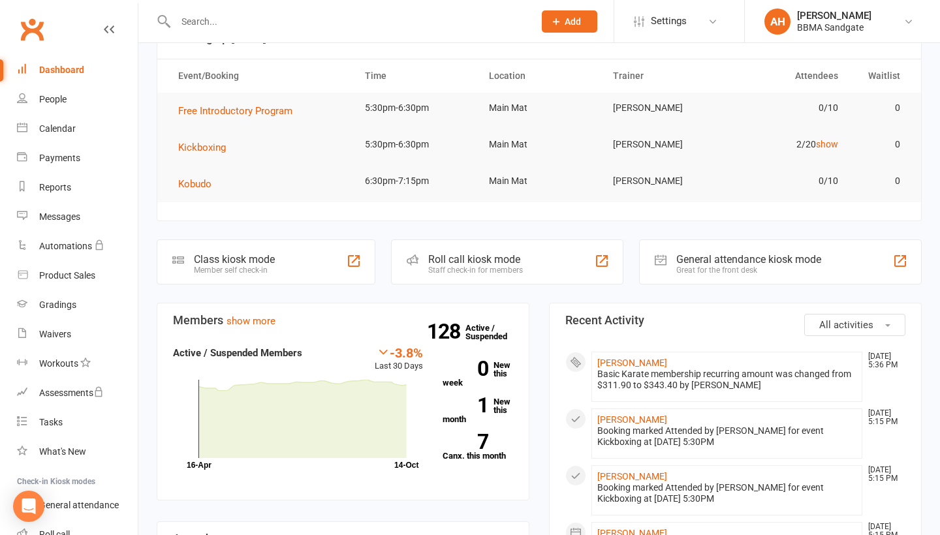
scroll to position [91, 0]
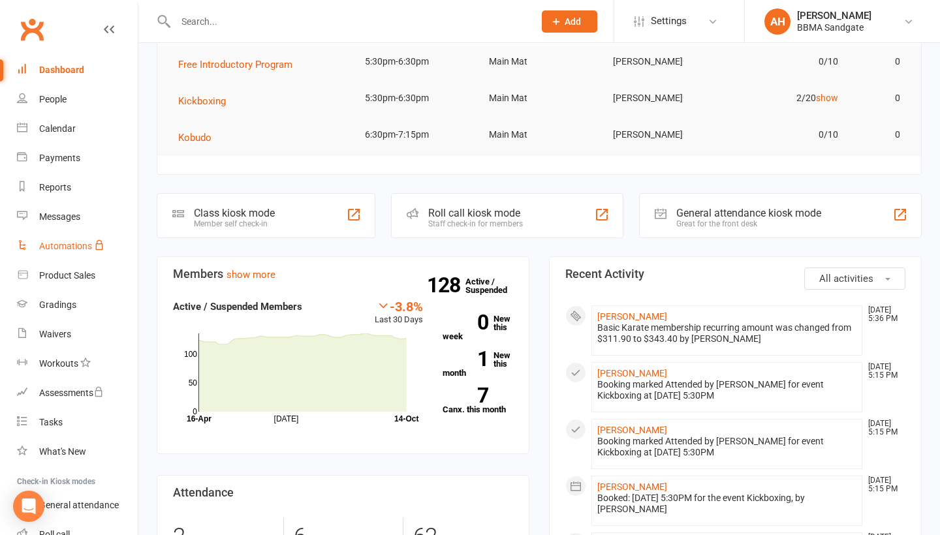
click at [94, 232] on ul "Dashboard People Calendar Payments Reports Messages Automations Product Sales G…" at bounding box center [69, 316] width 138 height 523
click at [102, 205] on link "Messages" at bounding box center [77, 216] width 121 height 29
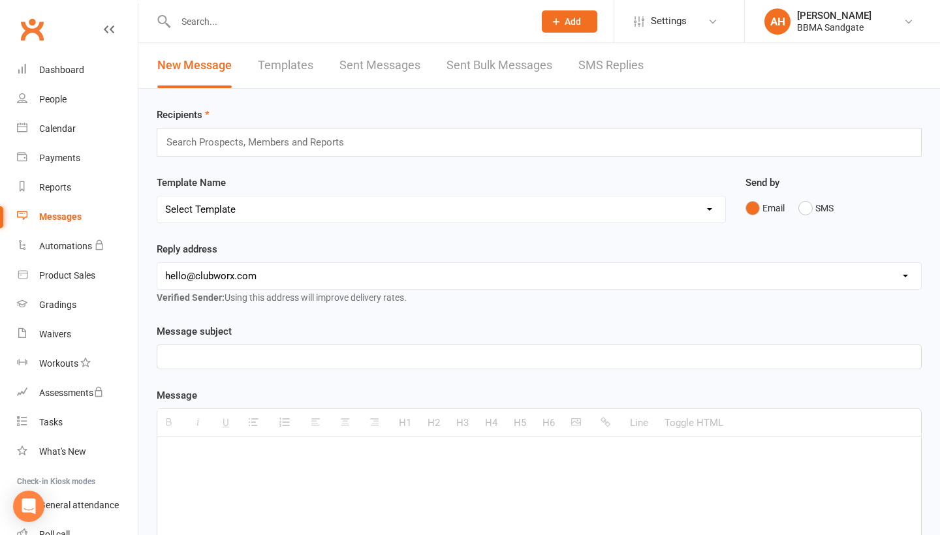
click at [625, 62] on link "SMS Replies" at bounding box center [610, 65] width 65 height 45
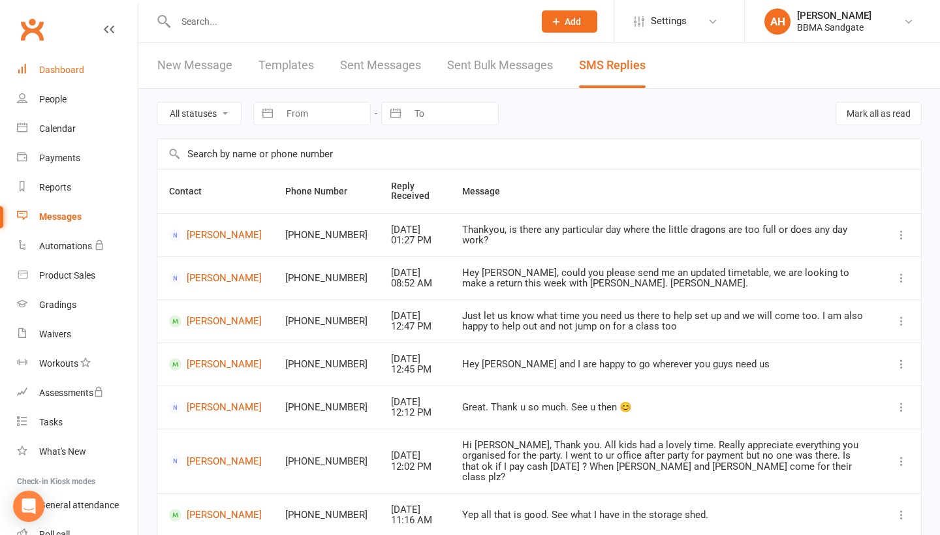
click at [92, 75] on link "Dashboard" at bounding box center [77, 69] width 121 height 29
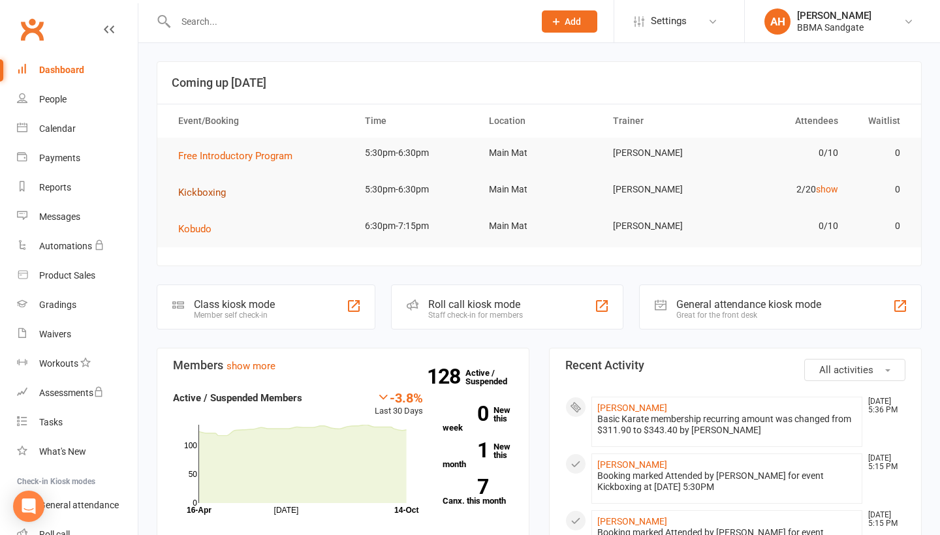
click at [200, 193] on span "Kickboxing" at bounding box center [202, 193] width 48 height 12
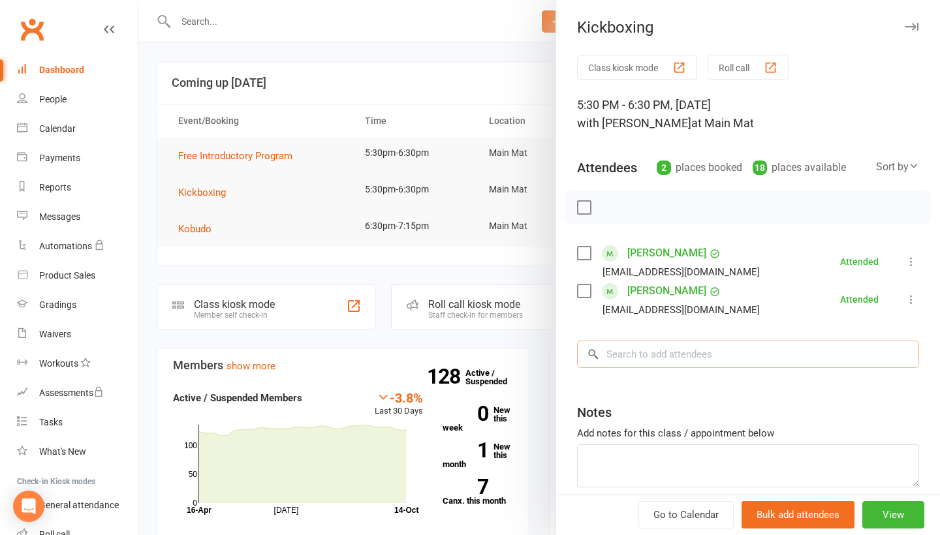
click at [739, 358] on input "search" at bounding box center [748, 354] width 342 height 27
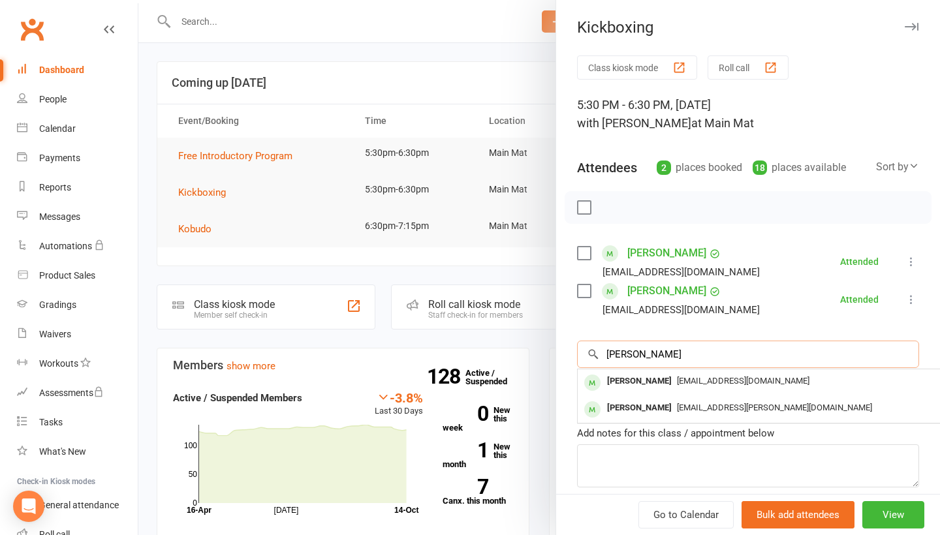
type input "[PERSON_NAME]"
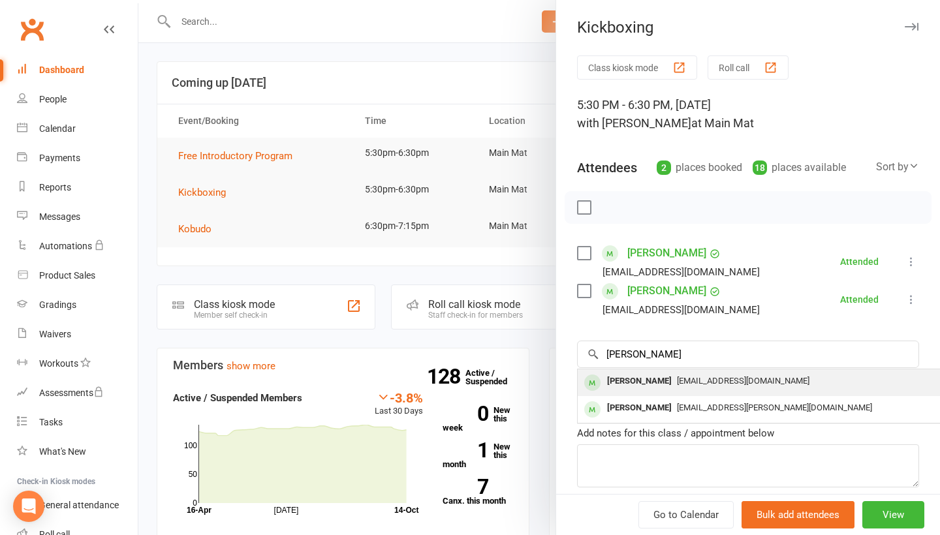
drag, startPoint x: 739, startPoint y: 358, endPoint x: 730, endPoint y: 389, distance: 32.5
click at [730, 389] on div "[EMAIL_ADDRESS][DOMAIN_NAME]" at bounding box center [773, 381] width 380 height 19
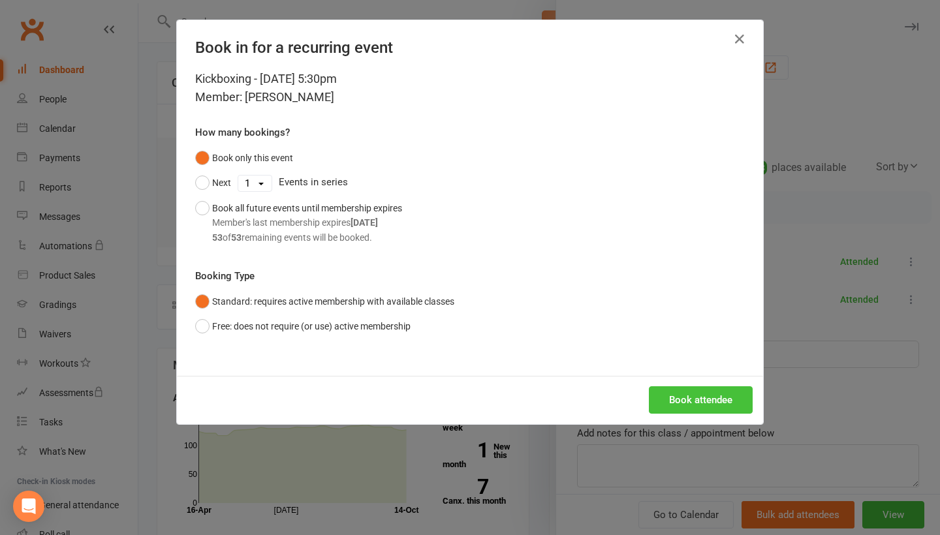
click at [702, 402] on button "Book attendee" at bounding box center [701, 399] width 104 height 27
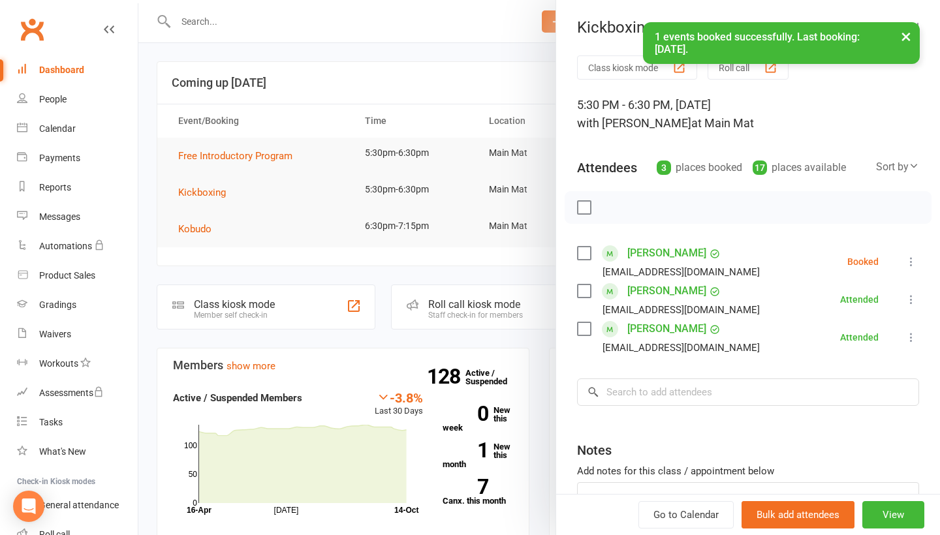
click at [911, 267] on icon at bounding box center [911, 261] width 13 height 13
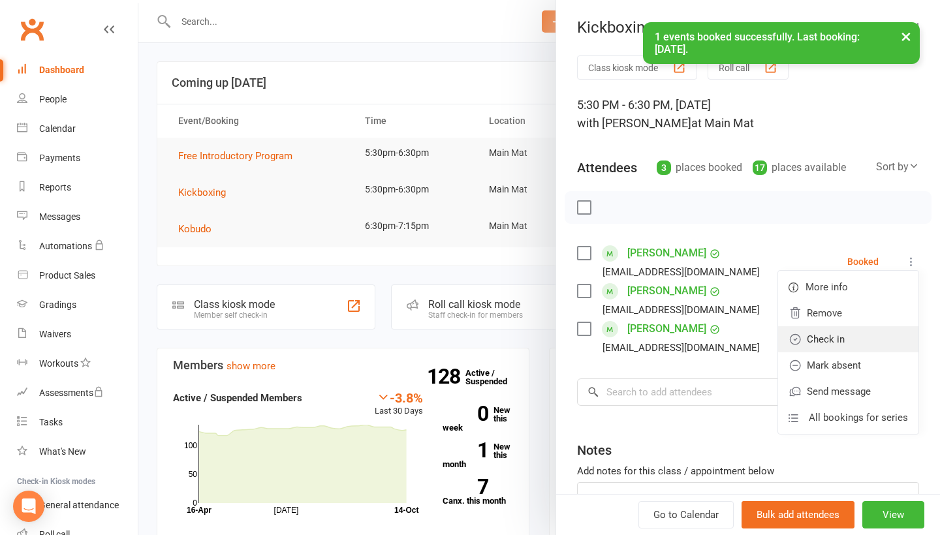
click at [850, 341] on link "Check in" at bounding box center [848, 339] width 140 height 26
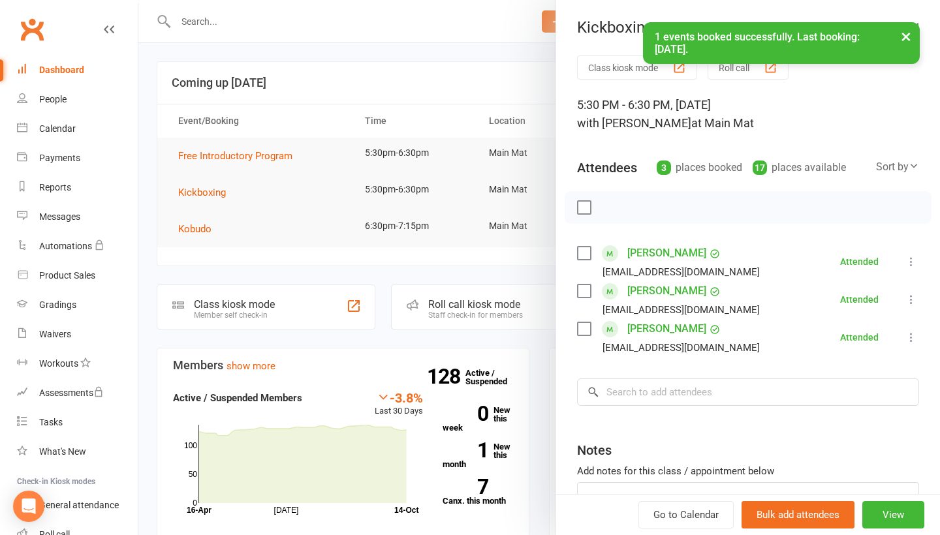
click at [206, 232] on div at bounding box center [539, 267] width 802 height 535
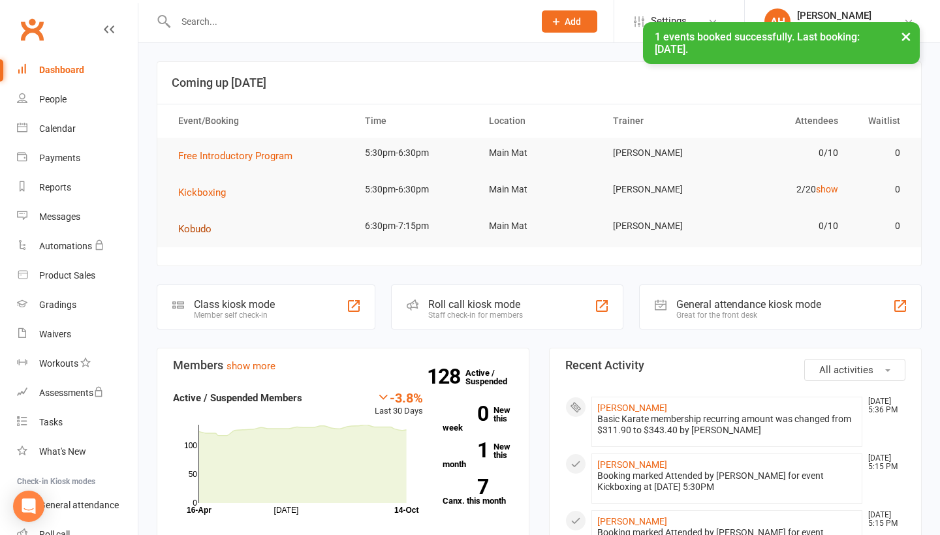
click at [192, 230] on span "Kobudo" at bounding box center [194, 229] width 33 height 12
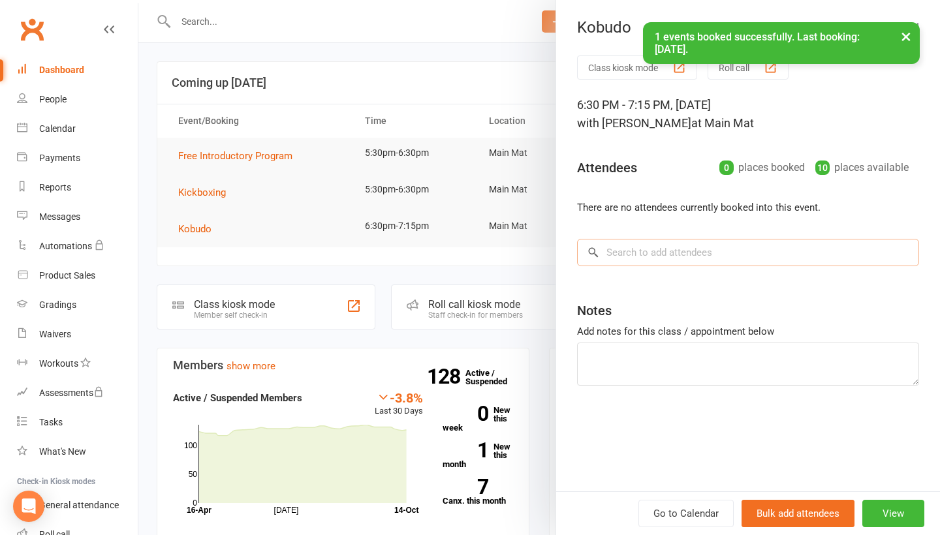
click at [653, 254] on input "search" at bounding box center [748, 252] width 342 height 27
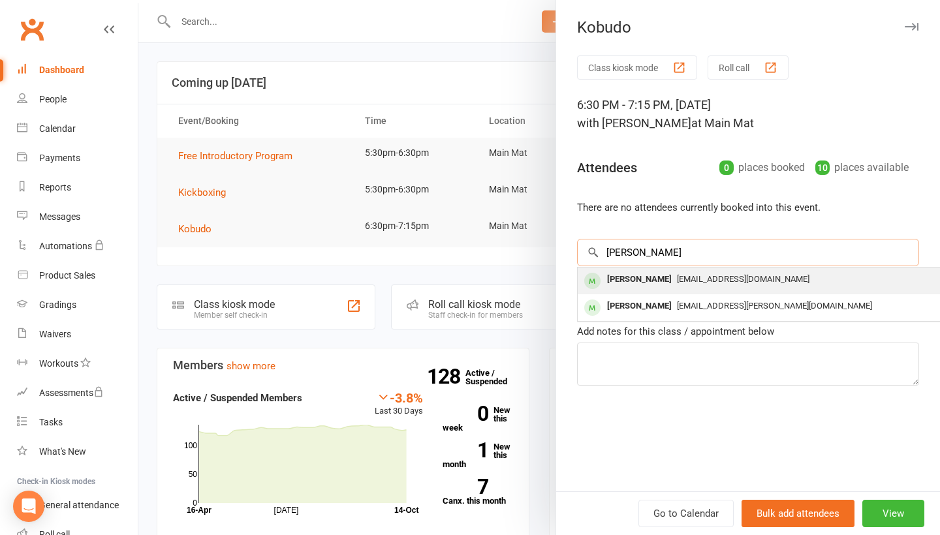
type input "[PERSON_NAME]"
drag, startPoint x: 648, startPoint y: 277, endPoint x: 645, endPoint y: 285, distance: 9.1
click at [645, 285] on div "[PERSON_NAME]" at bounding box center [639, 279] width 75 height 19
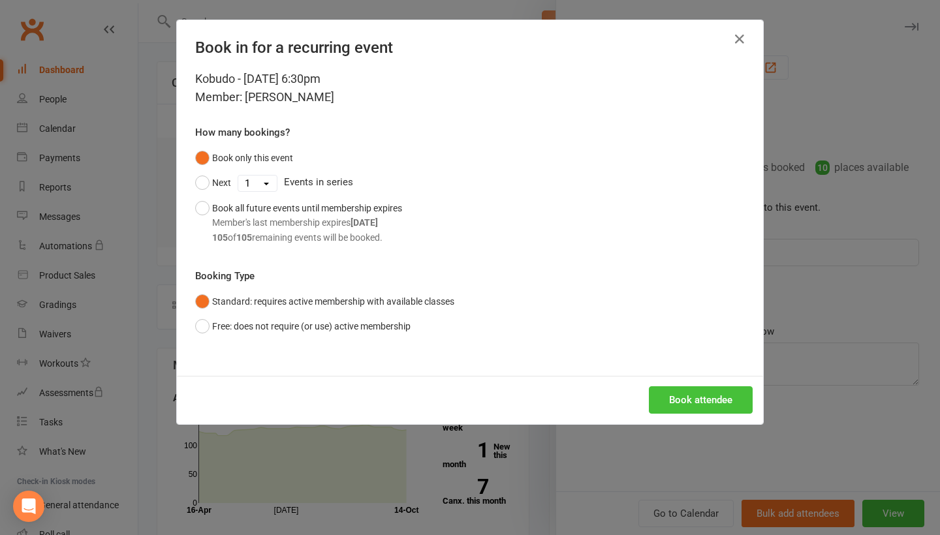
click at [675, 394] on button "Book attendee" at bounding box center [701, 399] width 104 height 27
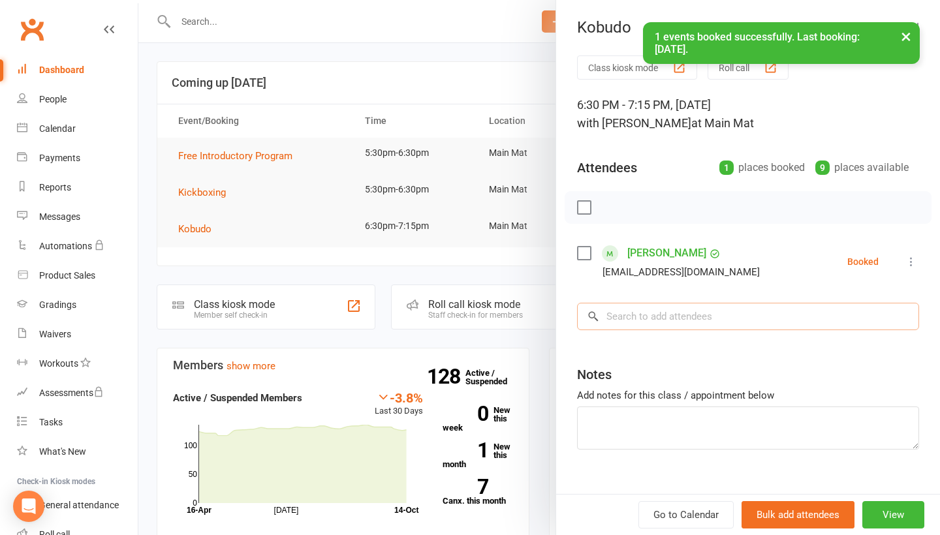
click at [676, 313] on input "search" at bounding box center [748, 316] width 342 height 27
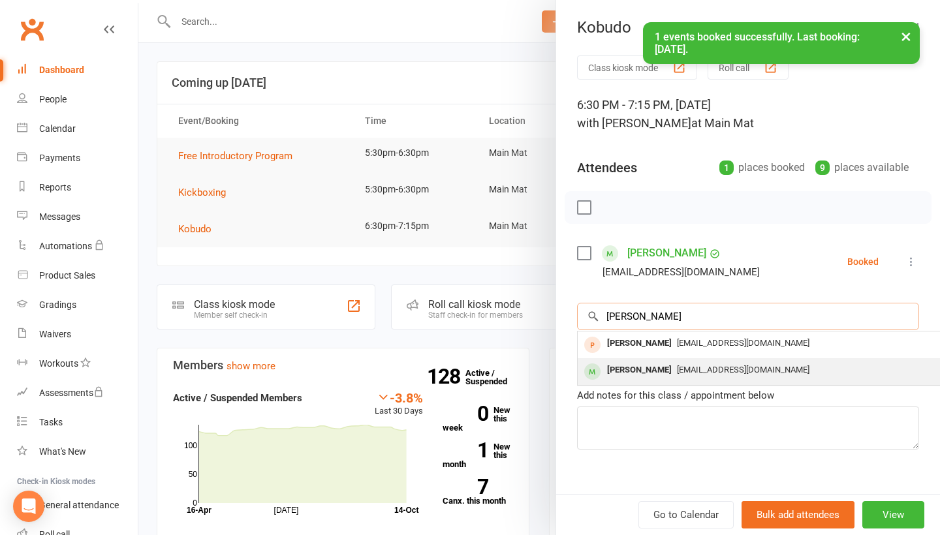
type input "[PERSON_NAME]"
click at [677, 375] on span "[EMAIL_ADDRESS][DOMAIN_NAME]" at bounding box center [743, 370] width 133 height 10
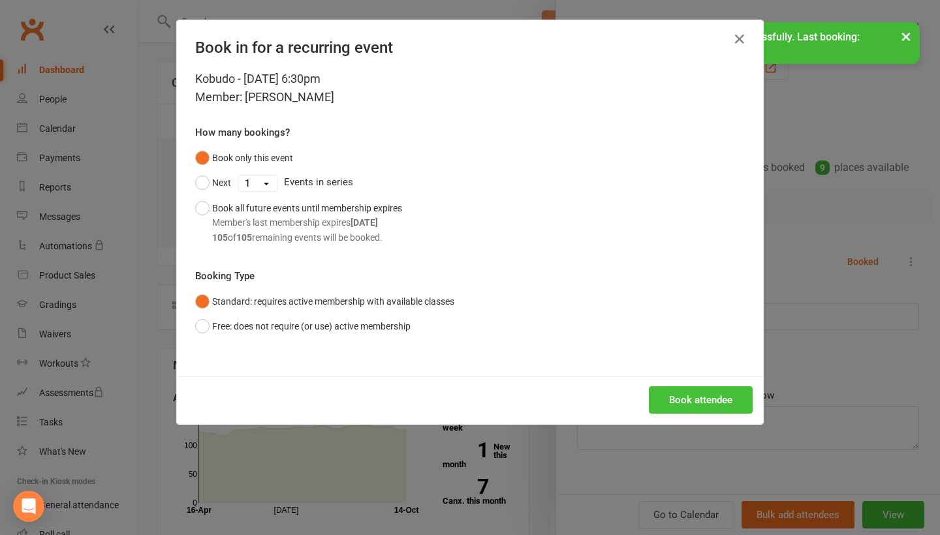
click at [677, 401] on button "Book attendee" at bounding box center [701, 399] width 104 height 27
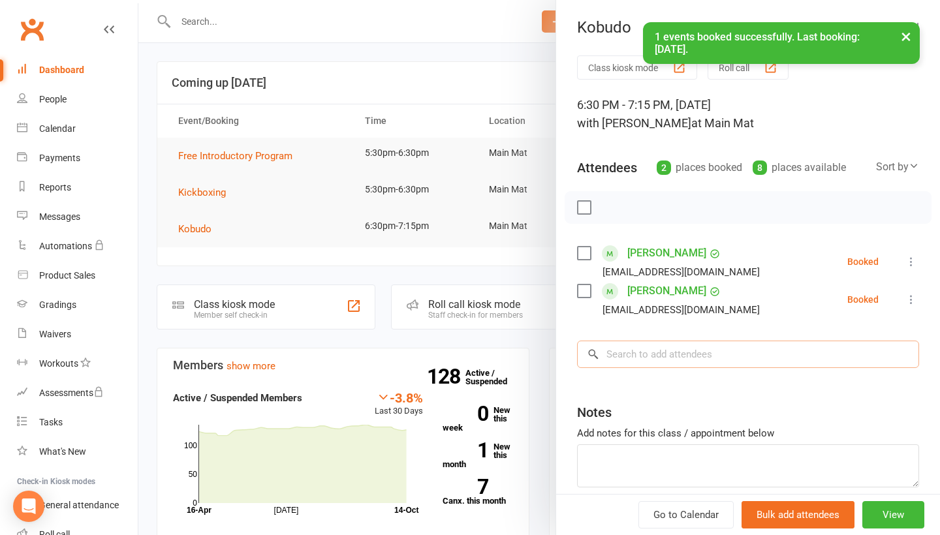
click at [673, 364] on input "search" at bounding box center [748, 354] width 342 height 27
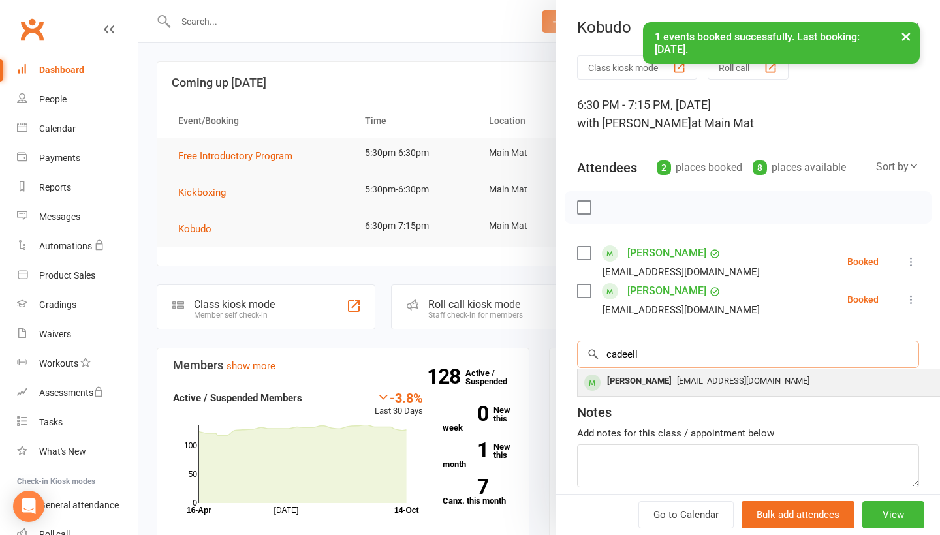
type input "cadeell"
click at [677, 386] on span "[EMAIL_ADDRESS][DOMAIN_NAME]" at bounding box center [743, 381] width 133 height 10
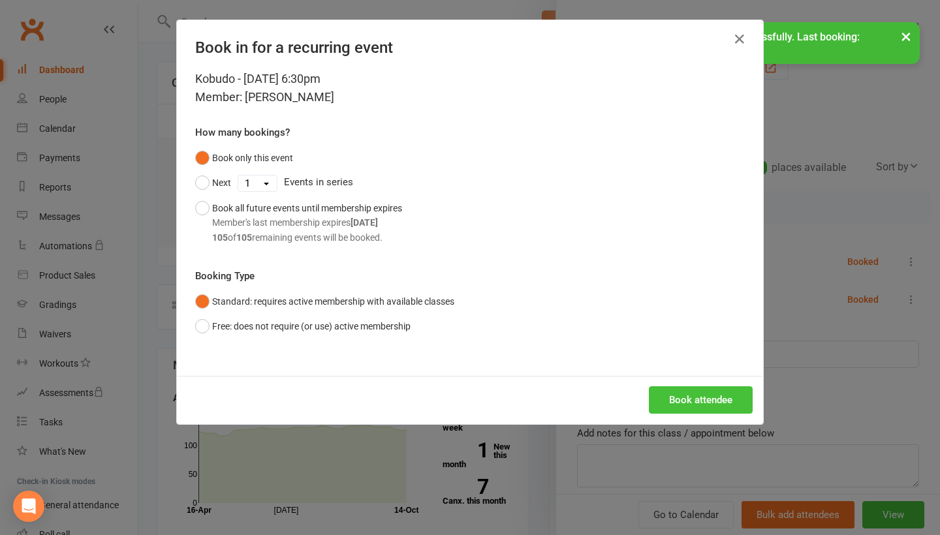
click at [684, 398] on button "Book attendee" at bounding box center [701, 399] width 104 height 27
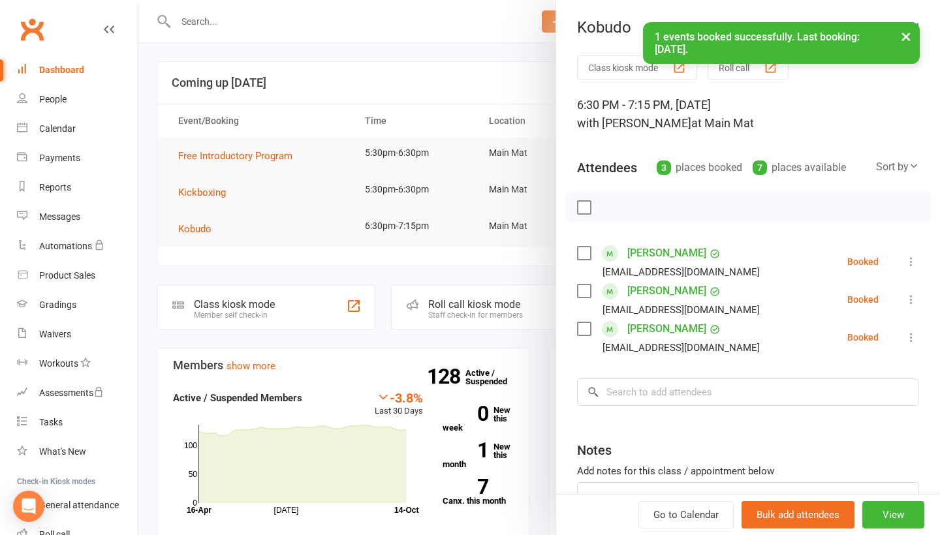
click at [909, 267] on icon at bounding box center [911, 261] width 13 height 13
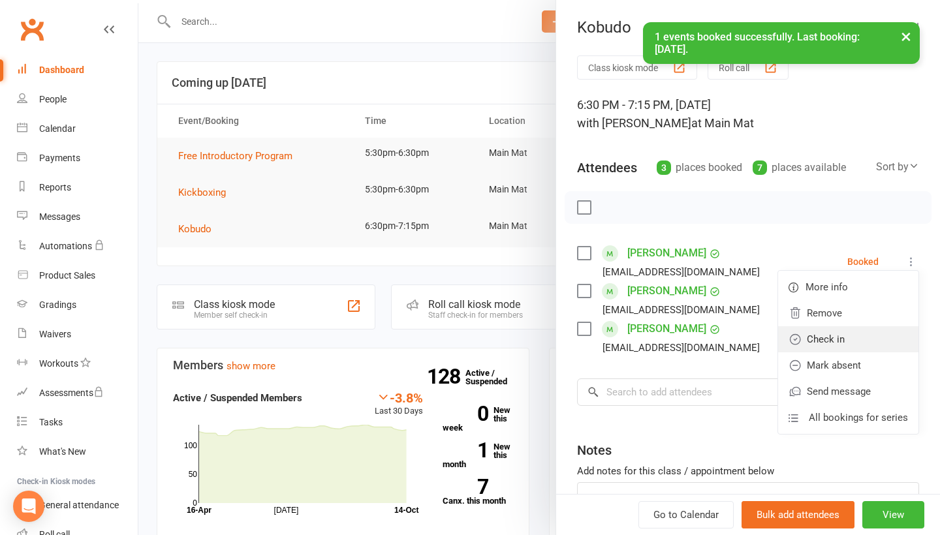
click at [874, 333] on link "Check in" at bounding box center [848, 339] width 140 height 26
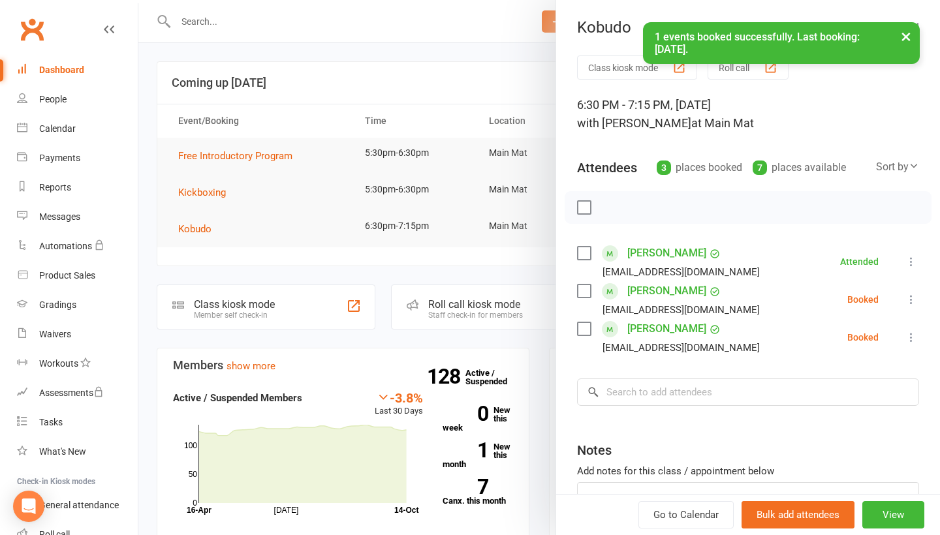
click at [911, 298] on icon at bounding box center [911, 299] width 13 height 13
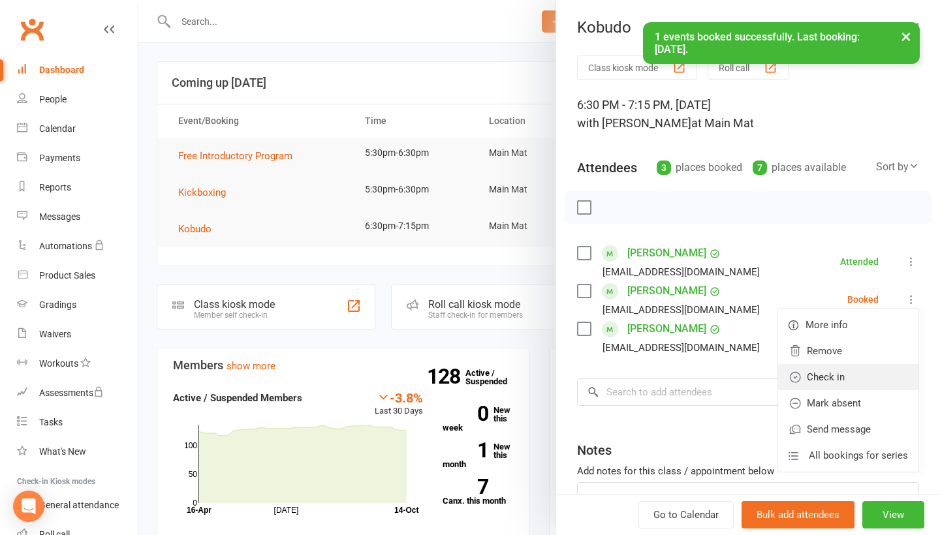
click at [867, 377] on link "Check in" at bounding box center [848, 377] width 140 height 26
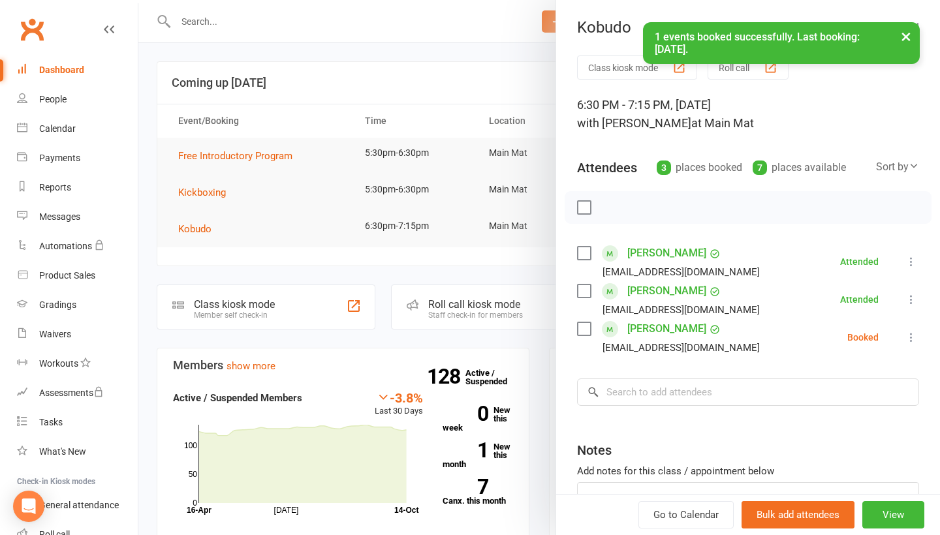
click at [914, 338] on icon at bounding box center [911, 337] width 13 height 13
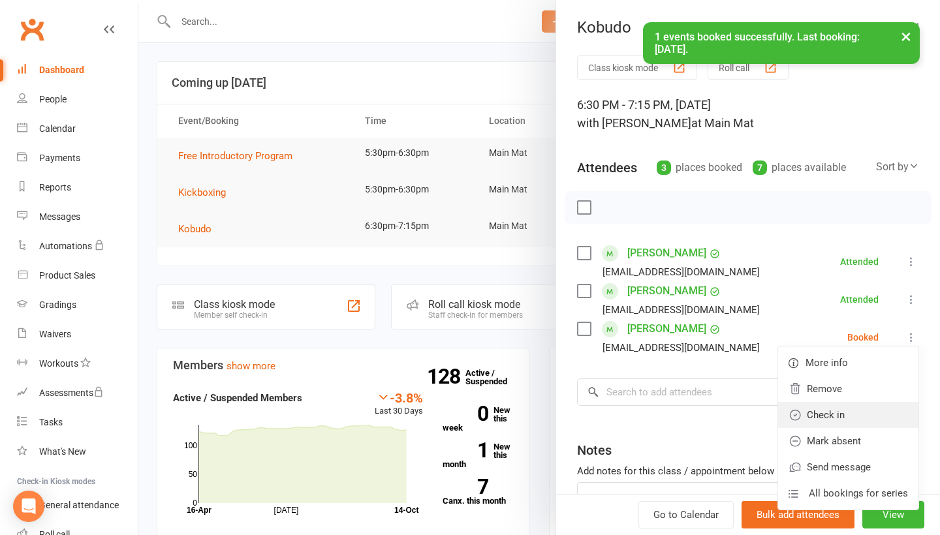
click at [854, 418] on link "Check in" at bounding box center [848, 415] width 140 height 26
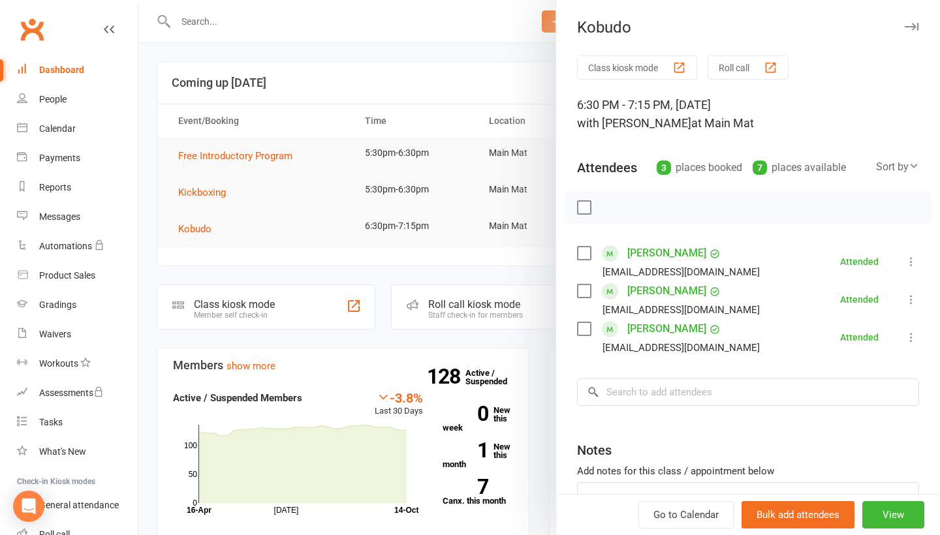
click at [448, 275] on div at bounding box center [539, 267] width 802 height 535
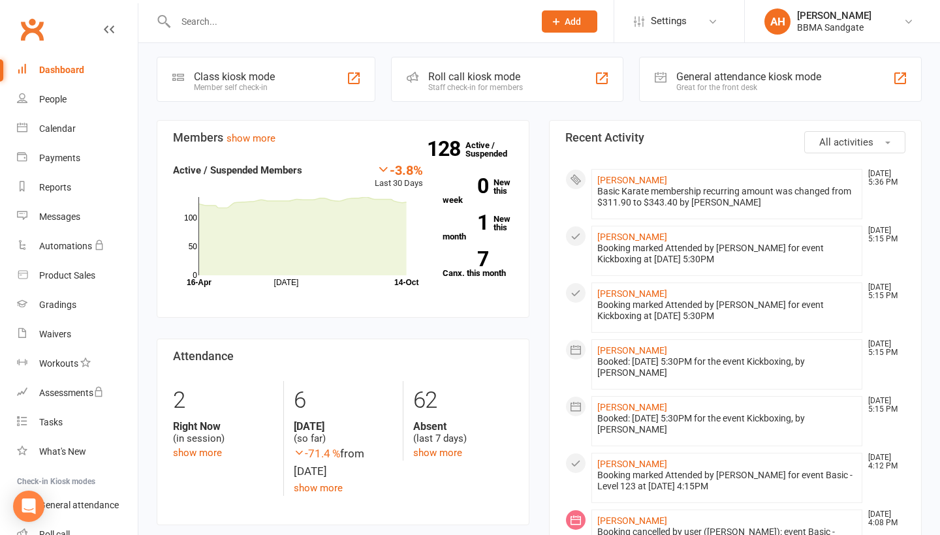
scroll to position [232, 0]
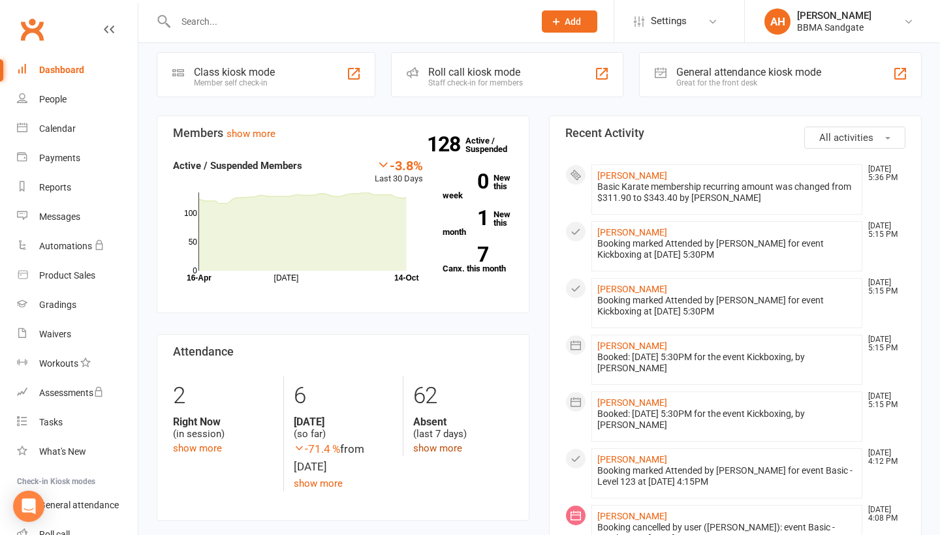
click at [439, 450] on link "show more" at bounding box center [437, 449] width 49 height 12
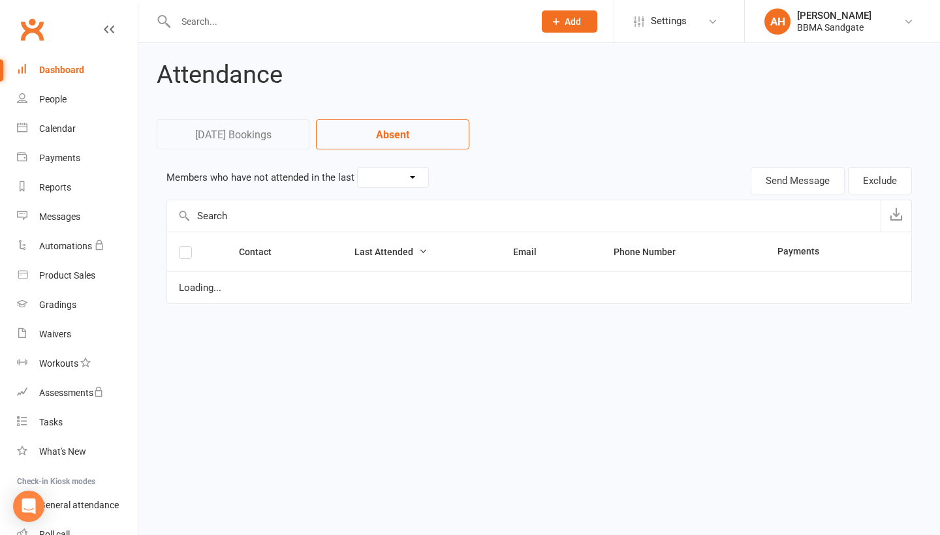
select select "7"
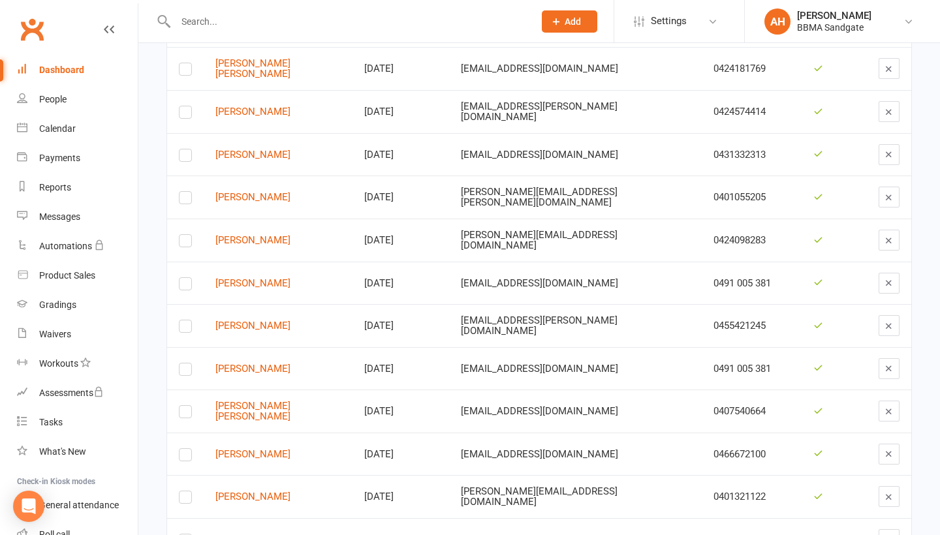
scroll to position [1326, 0]
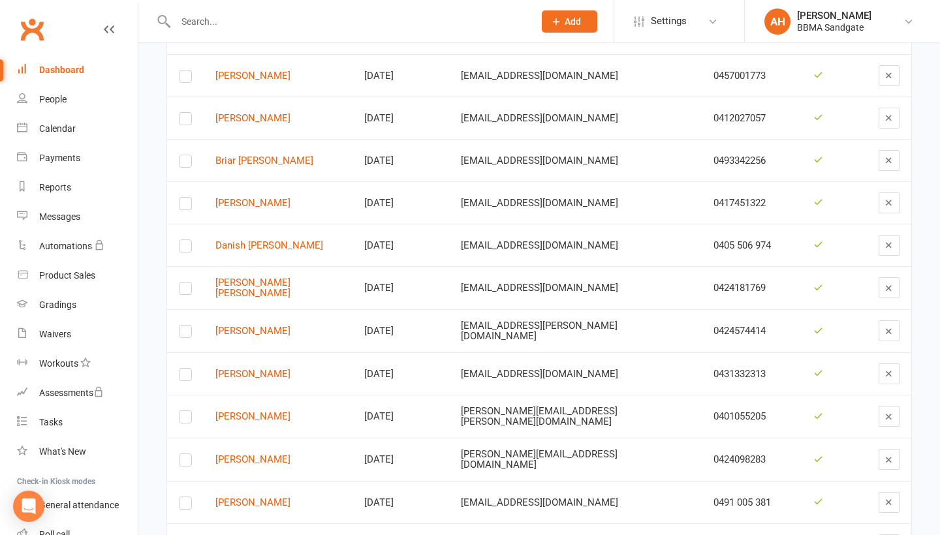
click at [89, 74] on link "Dashboard" at bounding box center [77, 69] width 121 height 29
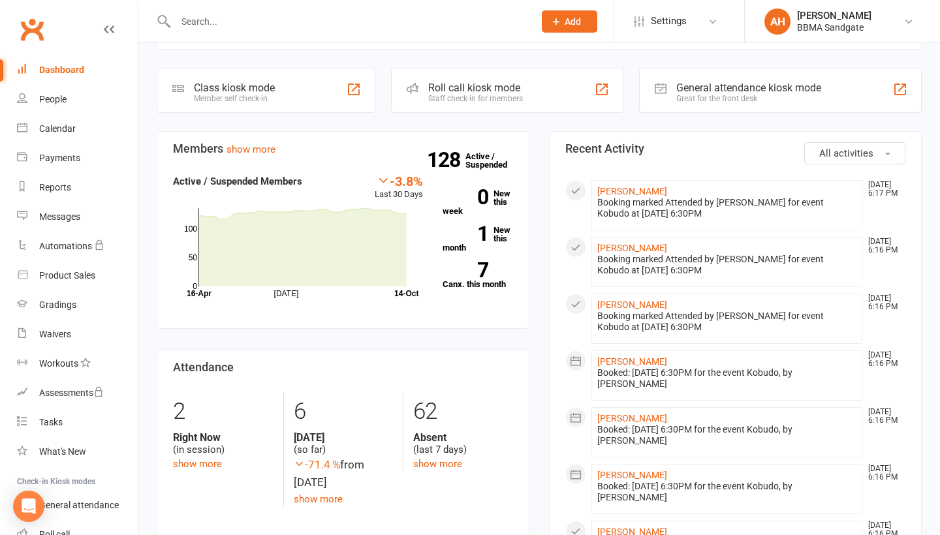
scroll to position [215, 0]
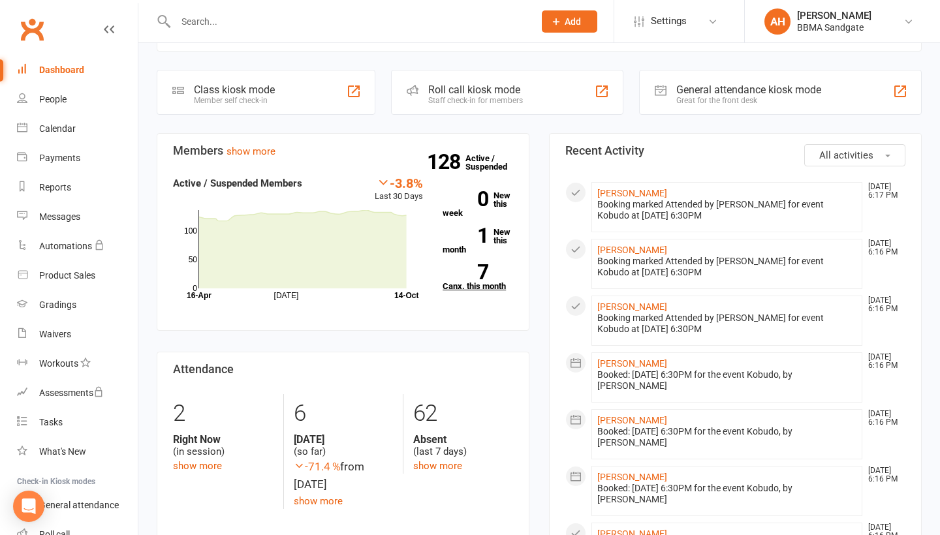
click at [488, 276] on strong "7" at bounding box center [466, 272] width 46 height 20
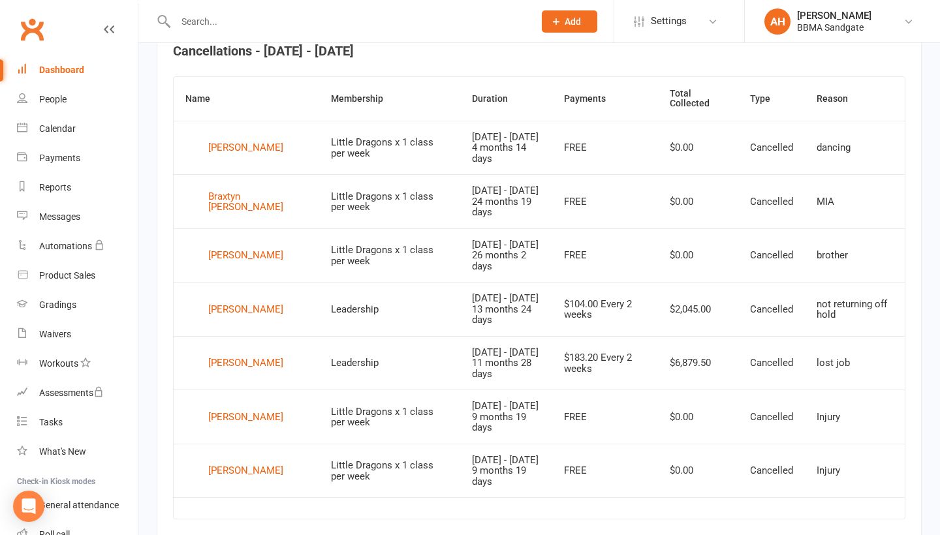
scroll to position [519, 0]
click at [260, 366] on div "[PERSON_NAME]" at bounding box center [245, 365] width 75 height 20
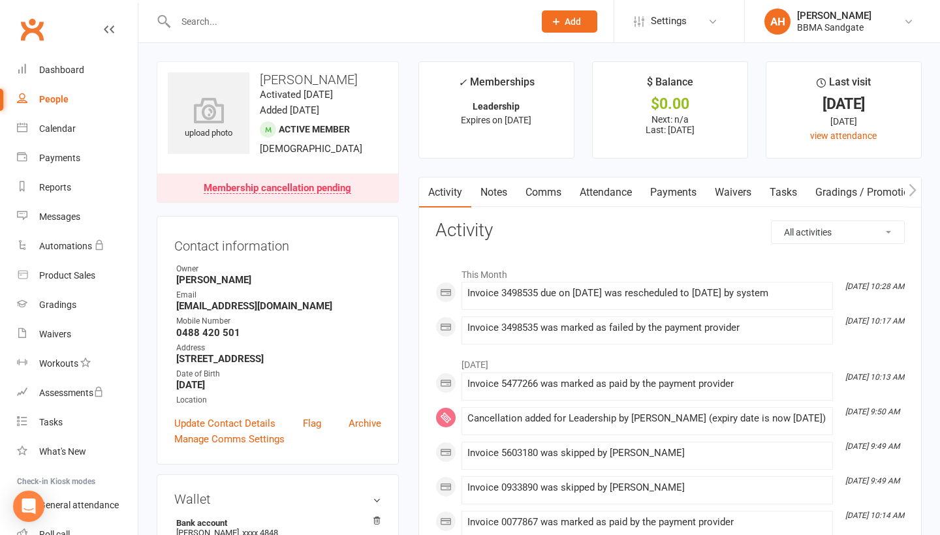
click at [672, 201] on link "Payments" at bounding box center [673, 193] width 65 height 30
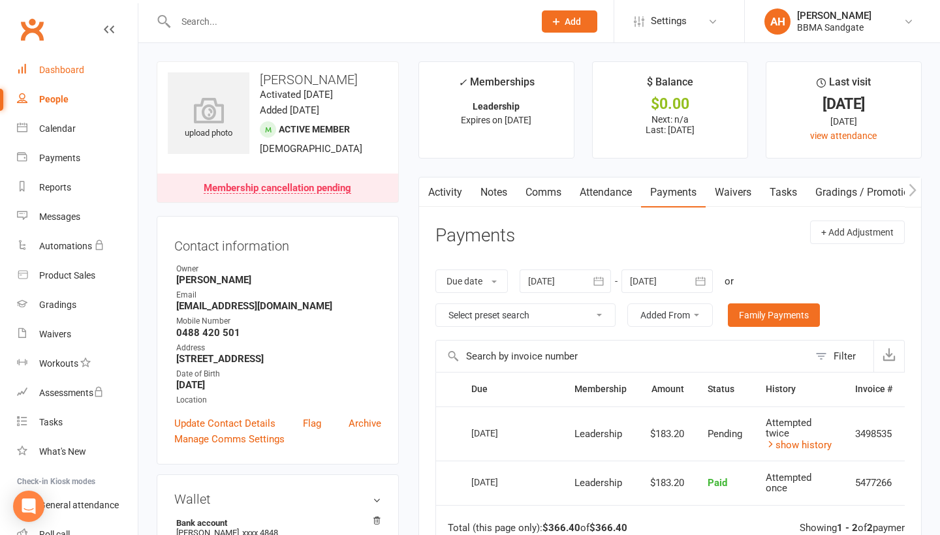
click at [102, 78] on link "Dashboard" at bounding box center [77, 69] width 121 height 29
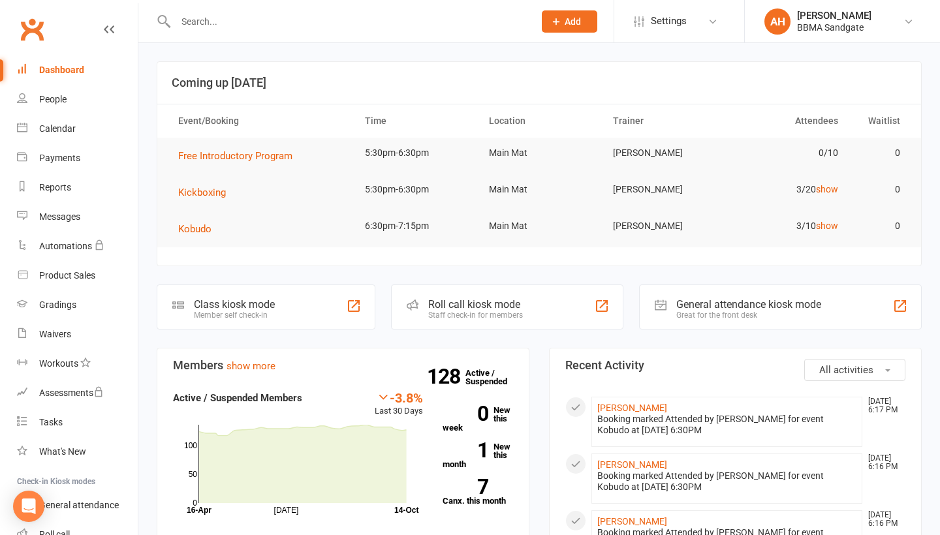
click at [305, 28] on input "text" at bounding box center [348, 21] width 353 height 18
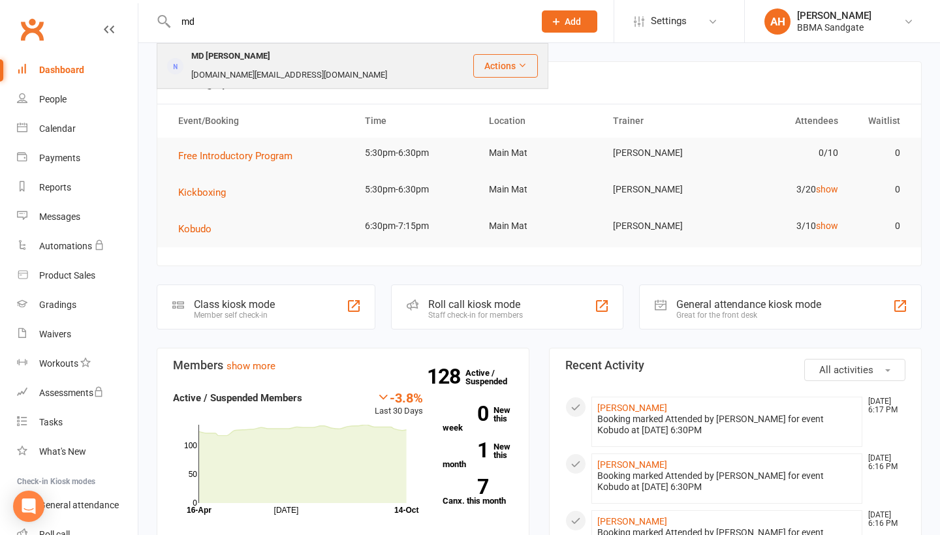
type input "md"
click at [298, 66] on div "[DOMAIN_NAME][EMAIL_ADDRESS][DOMAIN_NAME]" at bounding box center [289, 75] width 204 height 19
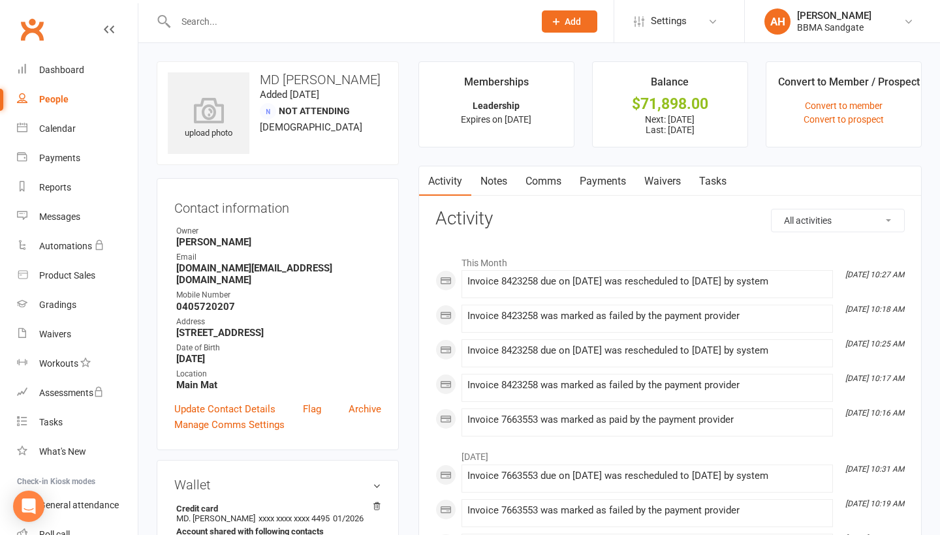
click at [599, 176] on link "Payments" at bounding box center [602, 181] width 65 height 30
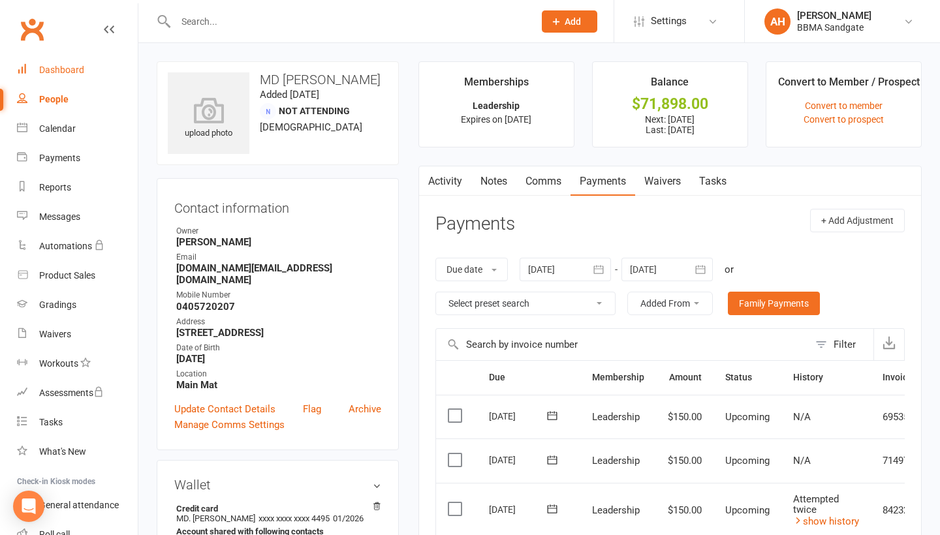
click at [51, 69] on div "Dashboard" at bounding box center [61, 70] width 45 height 10
